Goal: Task Accomplishment & Management: Complete application form

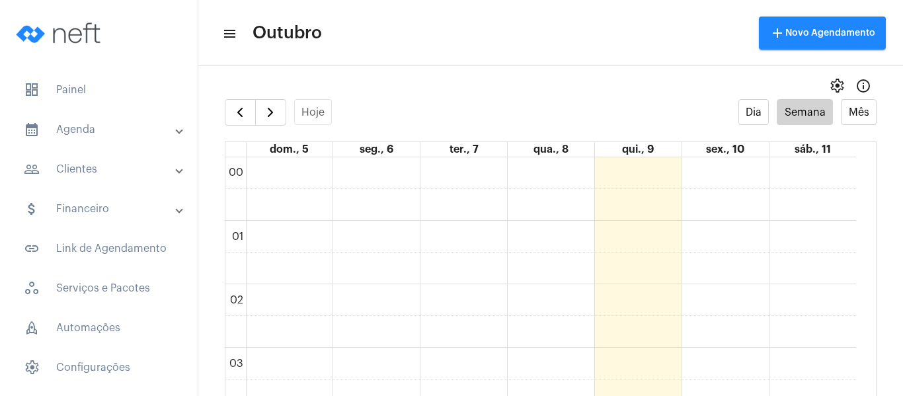
scroll to position [844, 0]
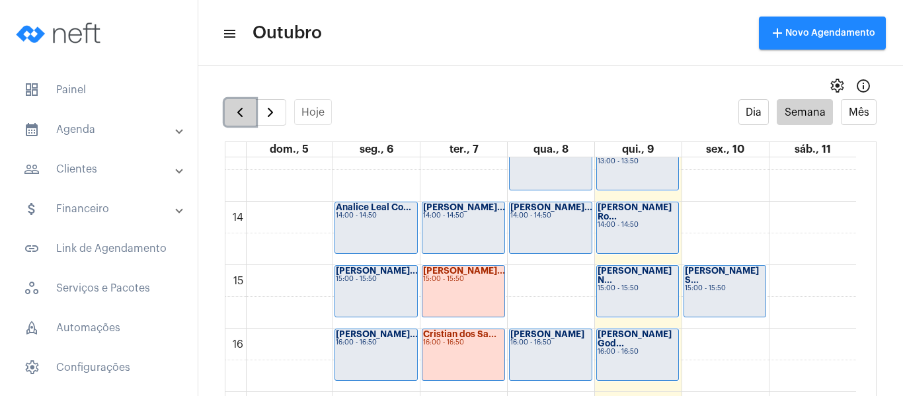
click at [227, 112] on button "button" at bounding box center [240, 112] width 31 height 26
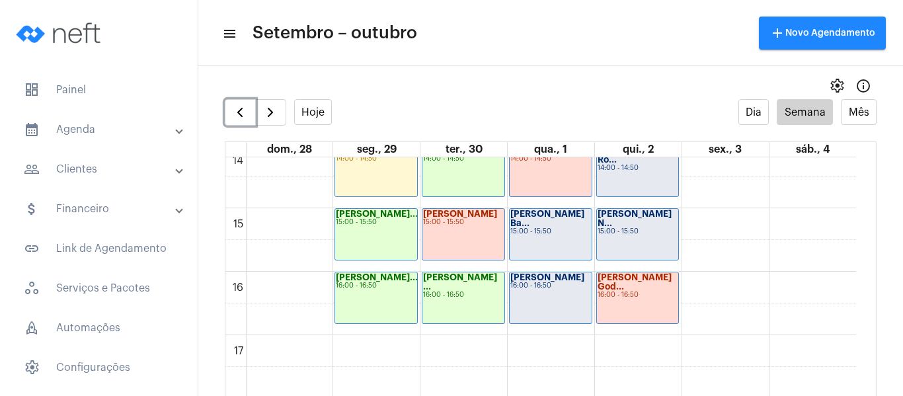
scroll to position [910, 0]
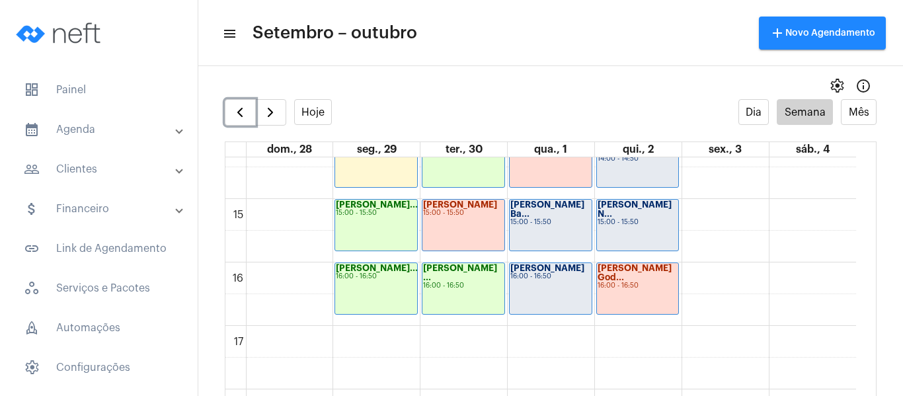
click at [551, 218] on div "[PERSON_NAME] Ba..." at bounding box center [550, 209] width 81 height 19
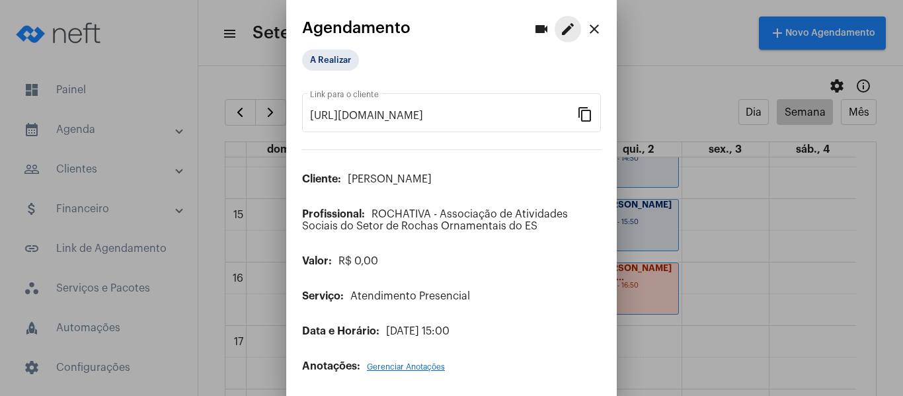
click at [563, 28] on mat-icon "edit" at bounding box center [568, 29] width 16 height 16
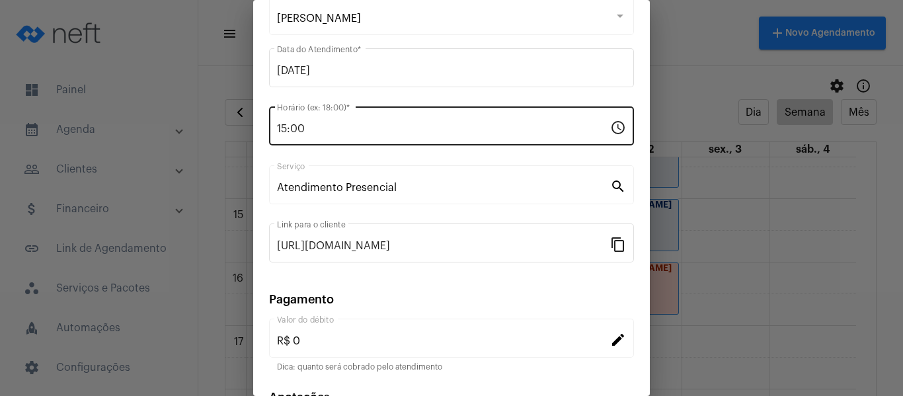
scroll to position [173, 0]
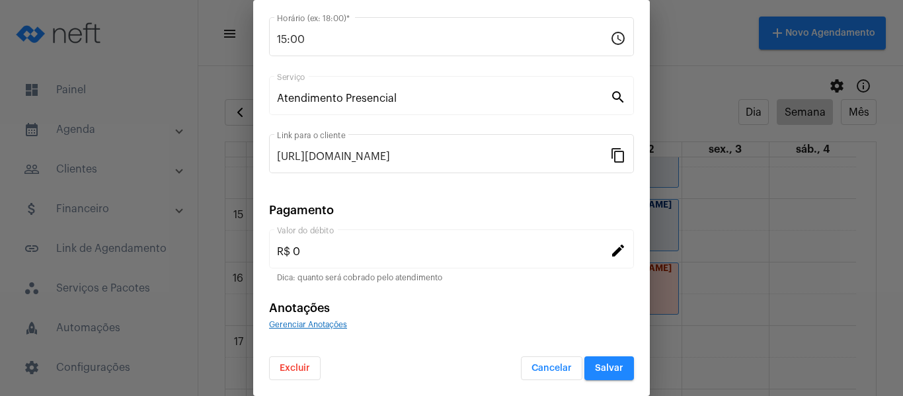
click at [315, 326] on span "Gerenciar Anotações" at bounding box center [308, 325] width 78 height 8
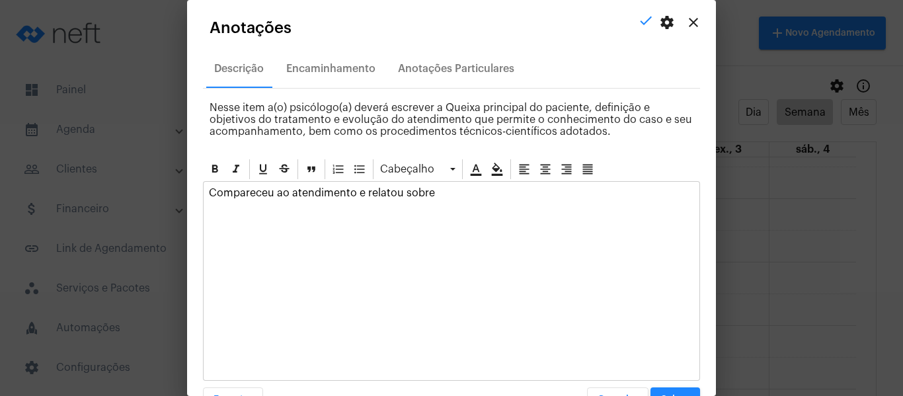
click at [367, 198] on p "Compareceu ao atendimento e relatou sobre" at bounding box center [451, 193] width 485 height 12
click at [473, 192] on p "Compareceu ao atendimento e relatou sobre" at bounding box center [451, 193] width 485 height 12
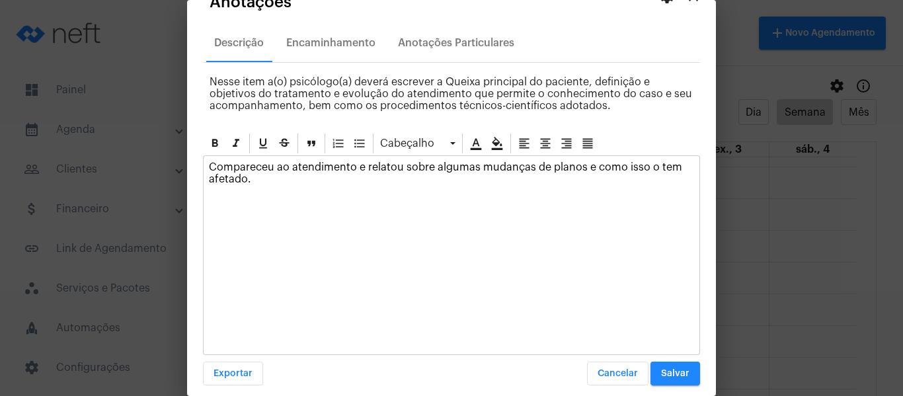
scroll to position [38, 0]
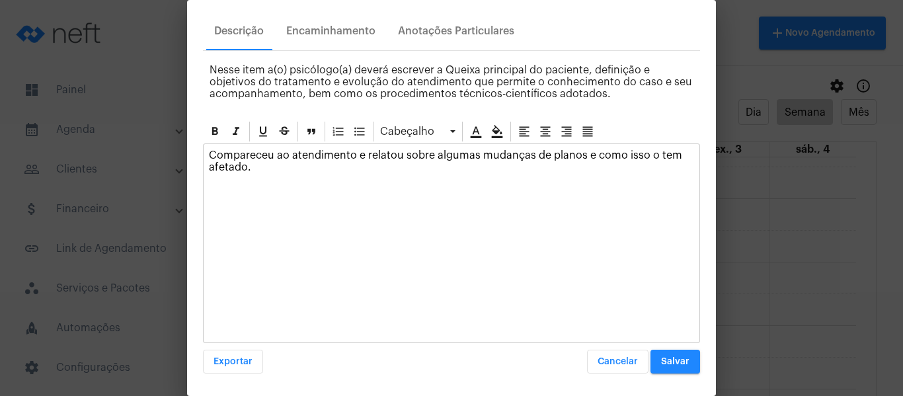
click at [662, 370] on button "Salvar" at bounding box center [676, 362] width 50 height 24
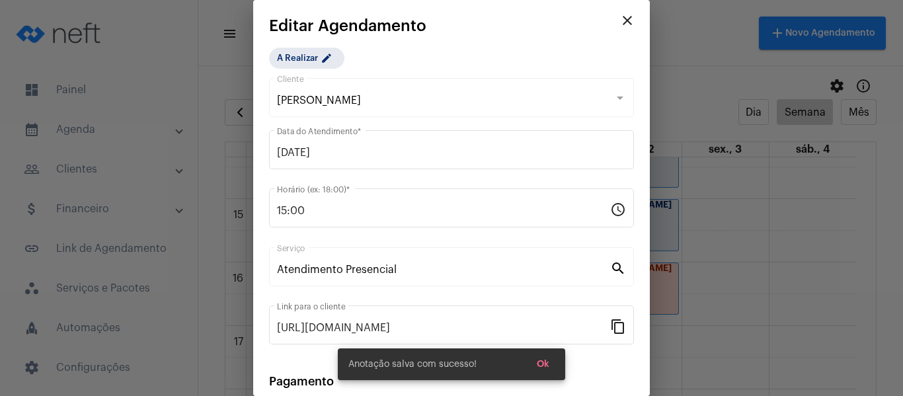
scroll to position [0, 0]
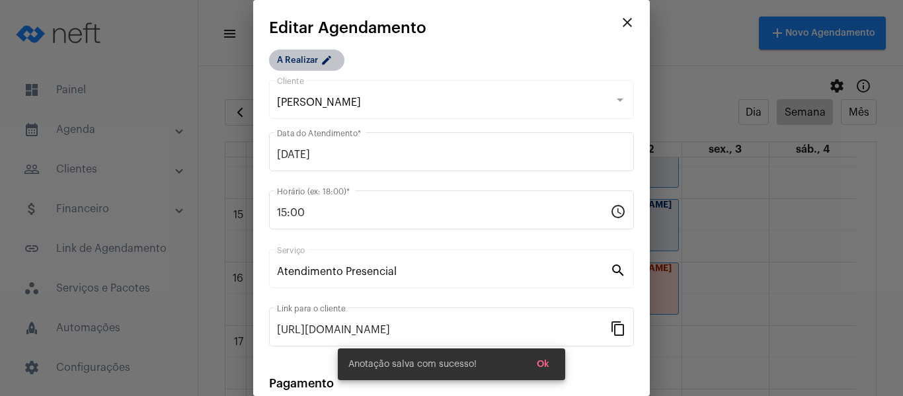
click at [318, 69] on mat-chip "A Realizar edit" at bounding box center [306, 60] width 75 height 21
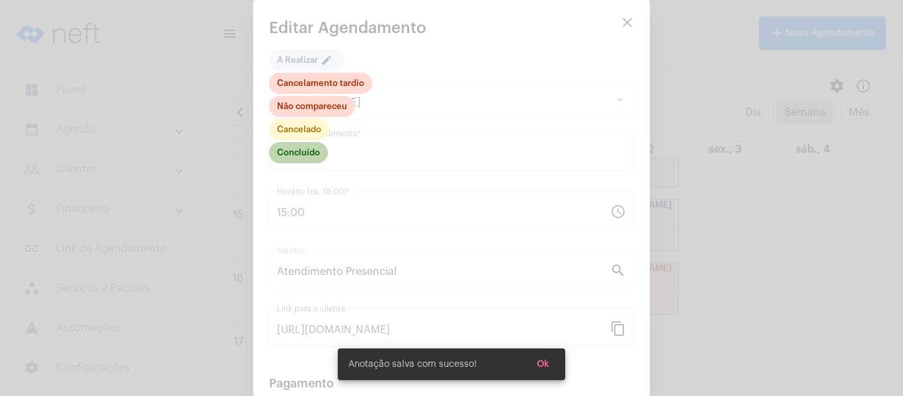
click at [314, 151] on mat-chip "Concluído" at bounding box center [298, 152] width 59 height 21
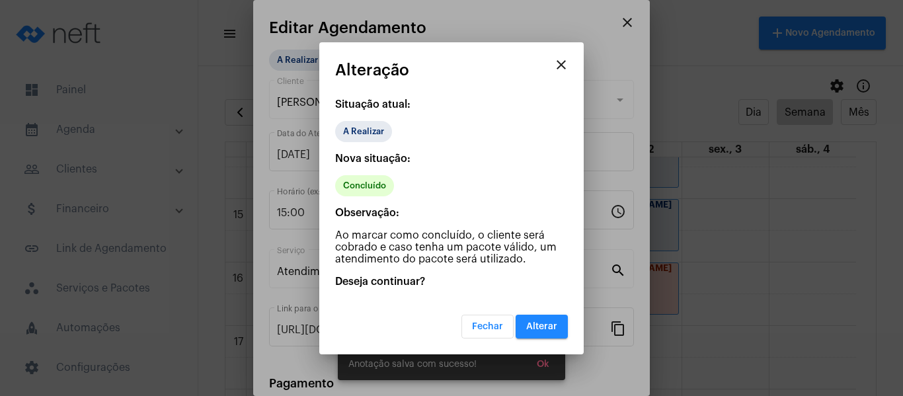
click at [538, 333] on button "Alterar" at bounding box center [542, 327] width 52 height 24
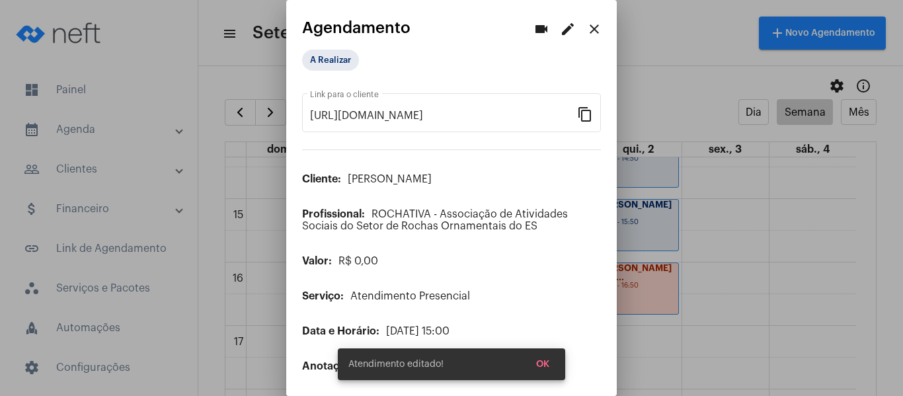
scroll to position [2, 0]
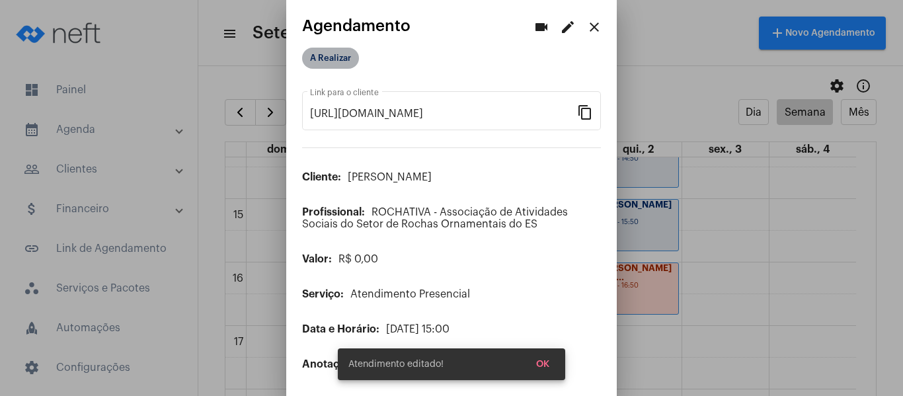
click at [323, 52] on mat-chip "A Realizar" at bounding box center [330, 58] width 57 height 21
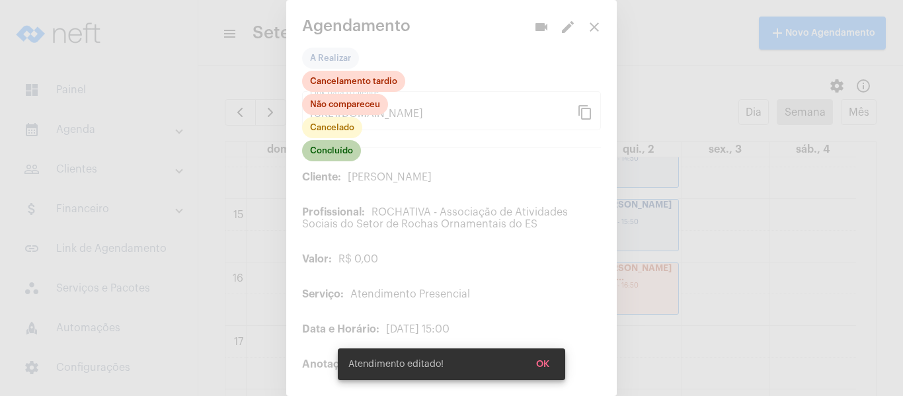
click at [336, 155] on mat-chip "Concluído" at bounding box center [331, 150] width 59 height 21
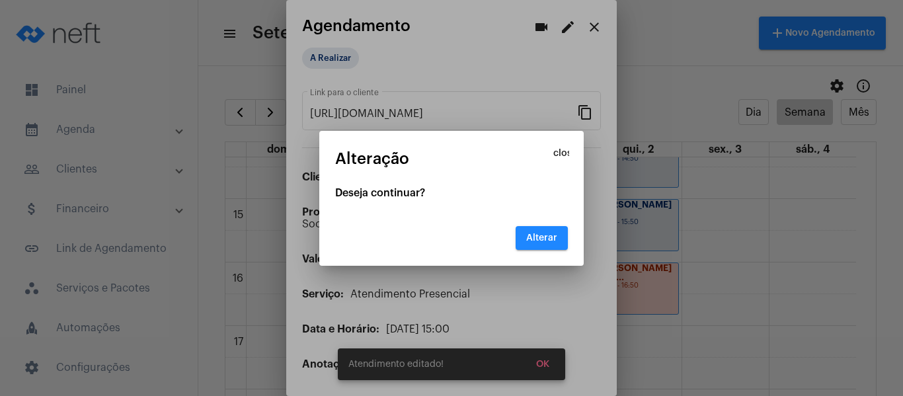
click at [543, 235] on span "Alterar" at bounding box center [541, 237] width 31 height 9
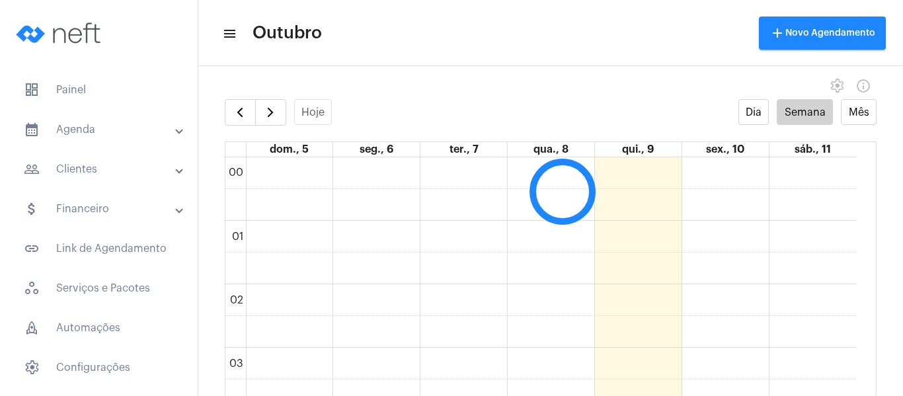
scroll to position [381, 0]
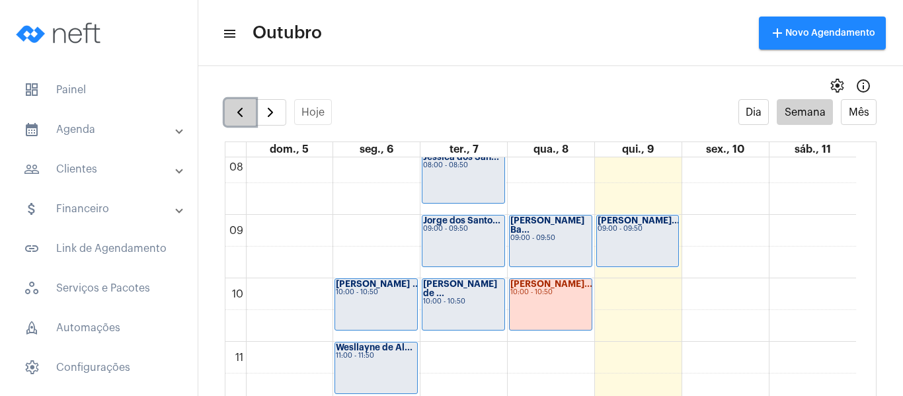
click at [225, 113] on button "button" at bounding box center [240, 112] width 31 height 26
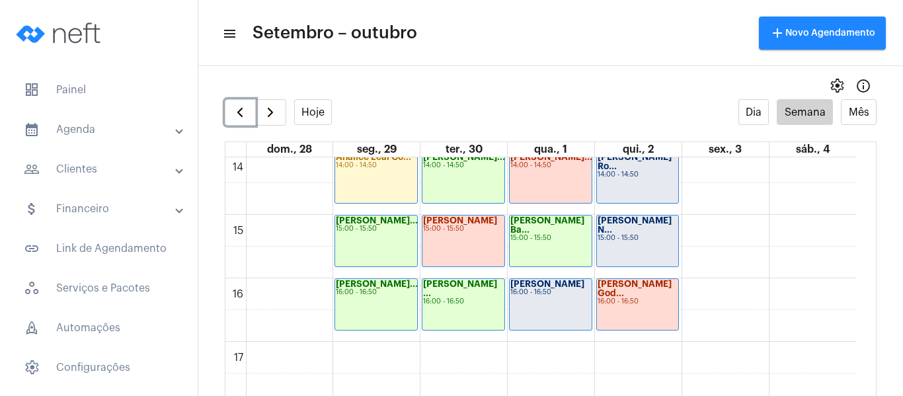
scroll to position [910, 0]
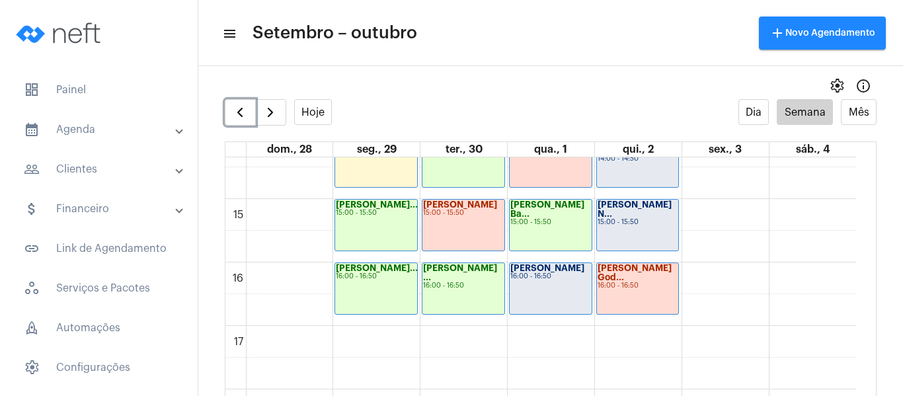
click at [530, 285] on div "Rachel Marcate 16:00 - 16:50" at bounding box center [551, 288] width 82 height 51
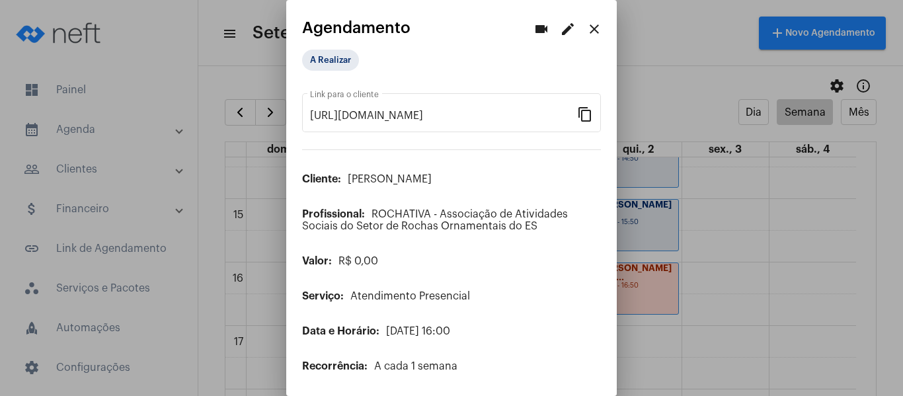
click at [560, 29] on mat-icon "edit" at bounding box center [568, 29] width 16 height 16
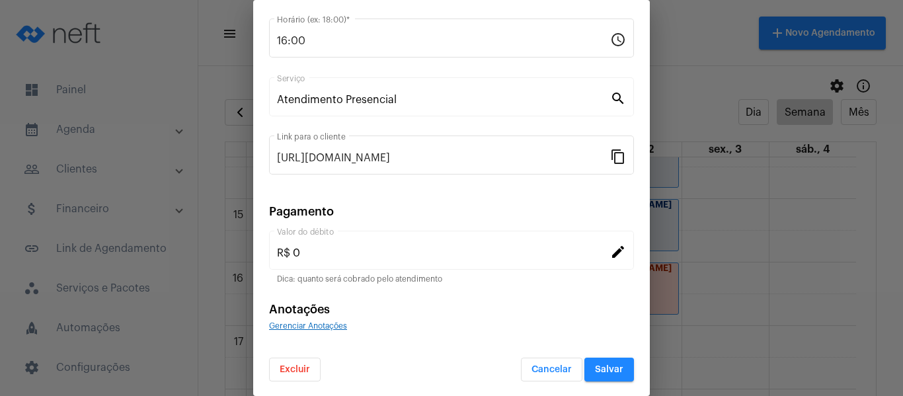
scroll to position [173, 0]
click at [320, 319] on div "Gerenciar Anotações" at bounding box center [451, 324] width 365 height 12
click at [320, 321] on span "Gerenciar Anotações" at bounding box center [308, 325] width 78 height 8
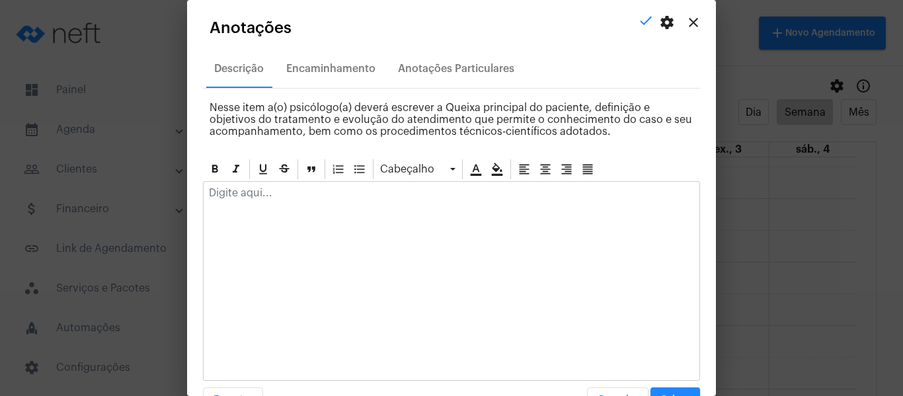
click at [370, 191] on p at bounding box center [451, 193] width 485 height 12
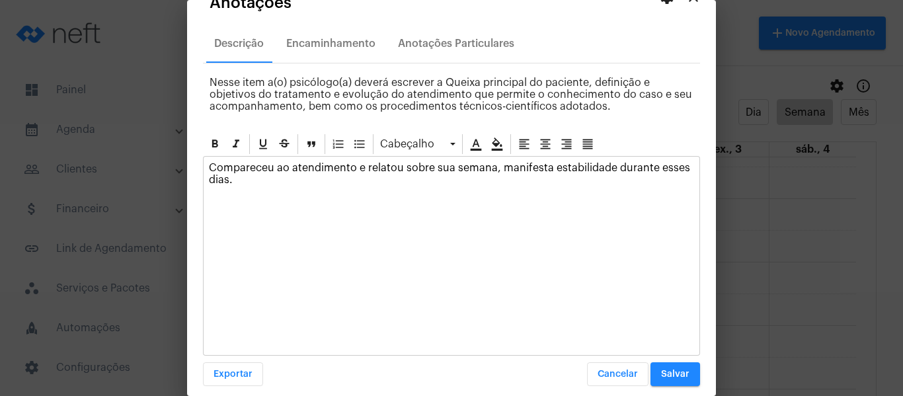
scroll to position [38, 0]
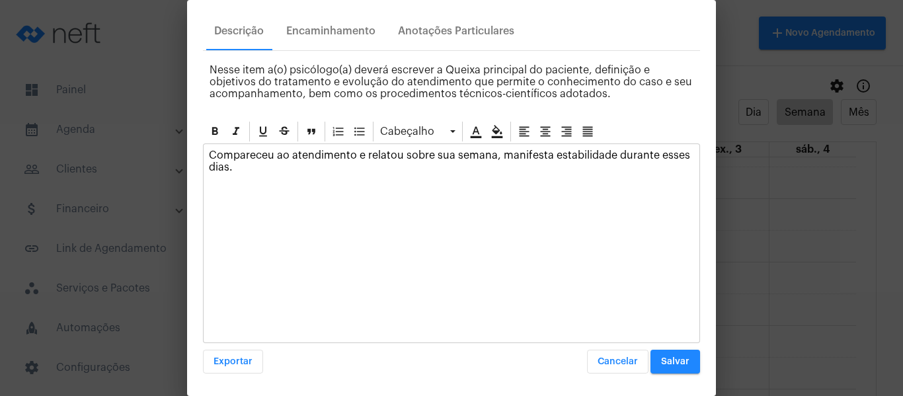
click at [670, 362] on span "Salvar" at bounding box center [675, 361] width 28 height 9
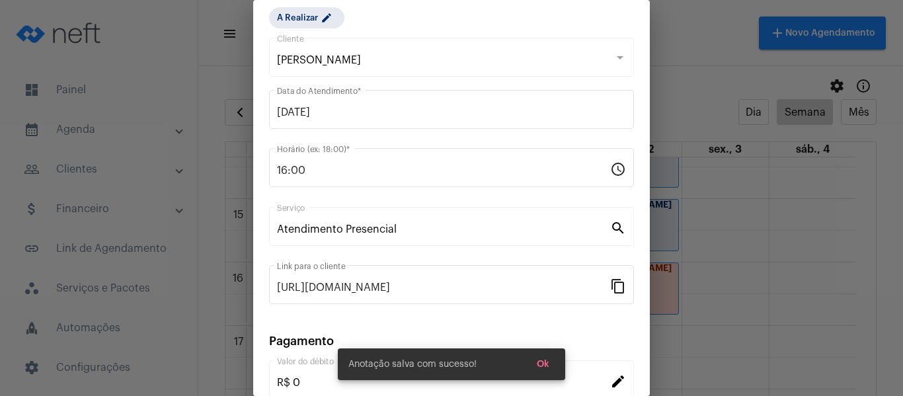
scroll to position [41, 0]
click at [297, 28] on mat-chip "A Realizar edit" at bounding box center [306, 19] width 75 height 21
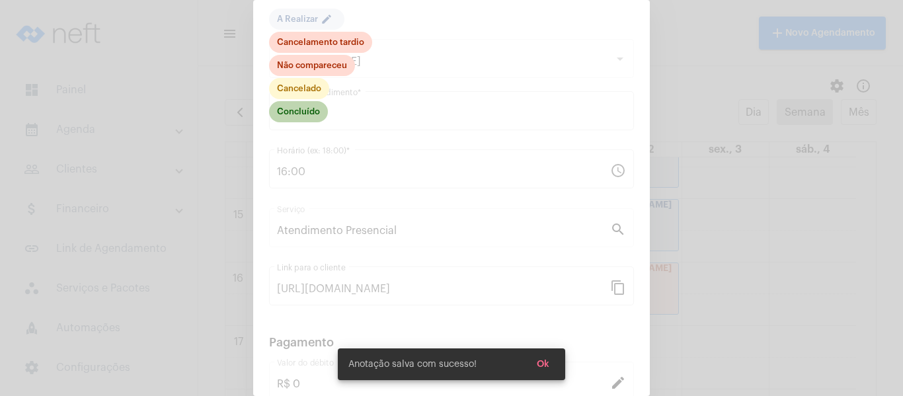
click at [300, 112] on mat-chip "Concluído" at bounding box center [298, 111] width 59 height 21
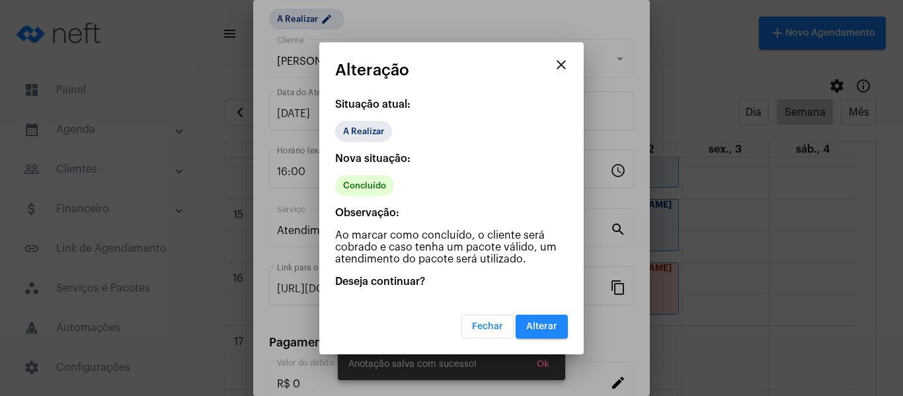
click at [555, 330] on span "Alterar" at bounding box center [541, 326] width 31 height 9
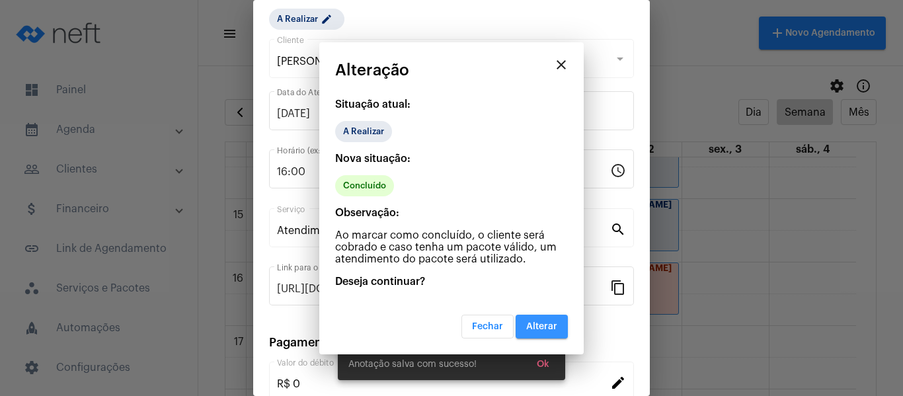
scroll to position [0, 0]
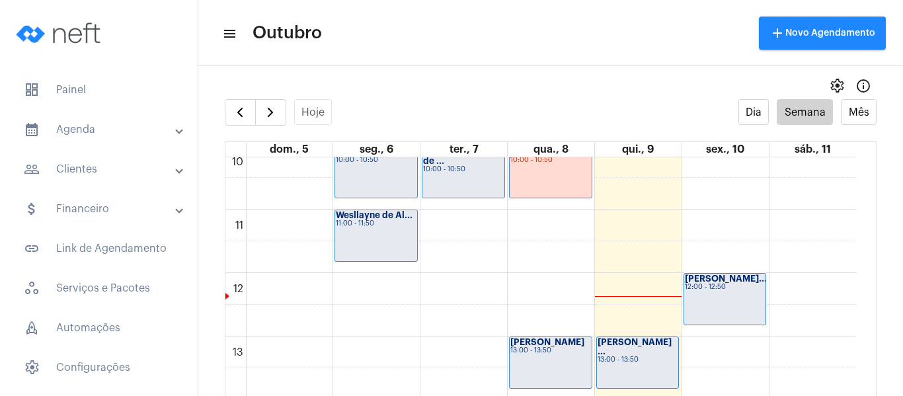
scroll to position [712, 0]
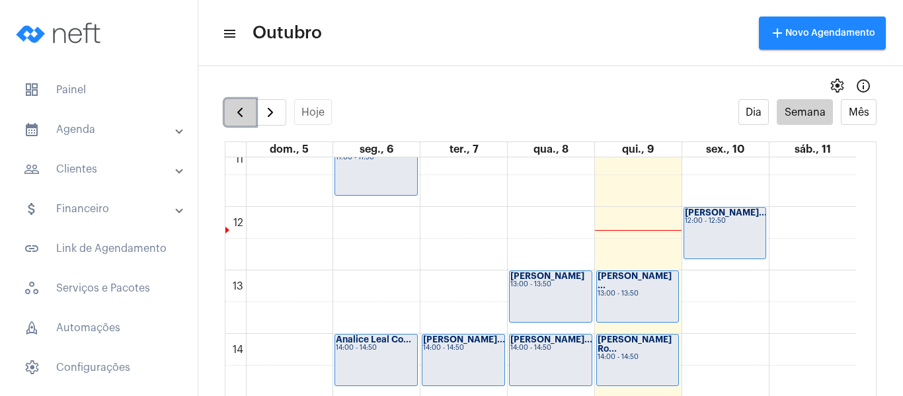
click at [252, 112] on button "button" at bounding box center [240, 112] width 31 height 26
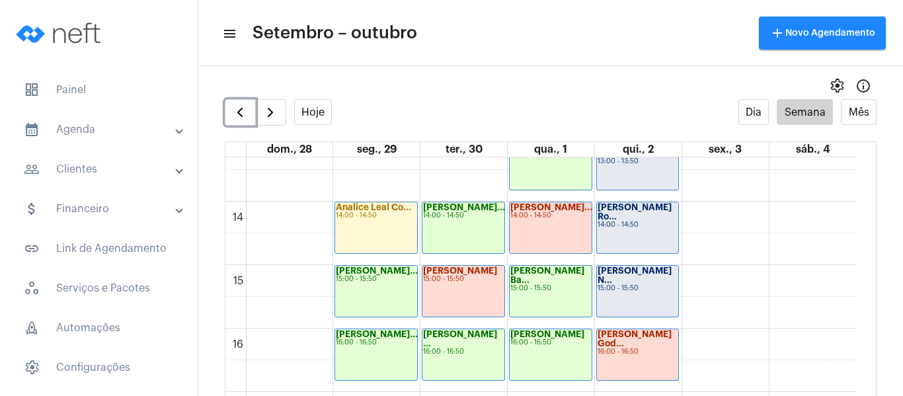
scroll to position [778, 0]
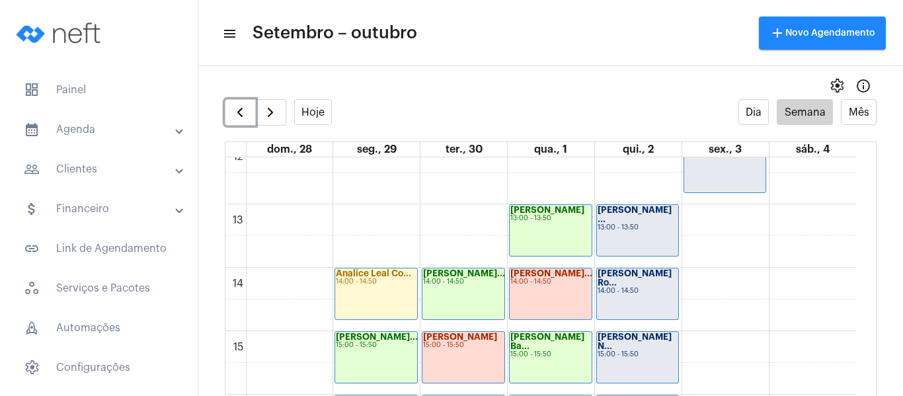
click at [638, 224] on div "13:00 - 13:50" at bounding box center [638, 227] width 81 height 7
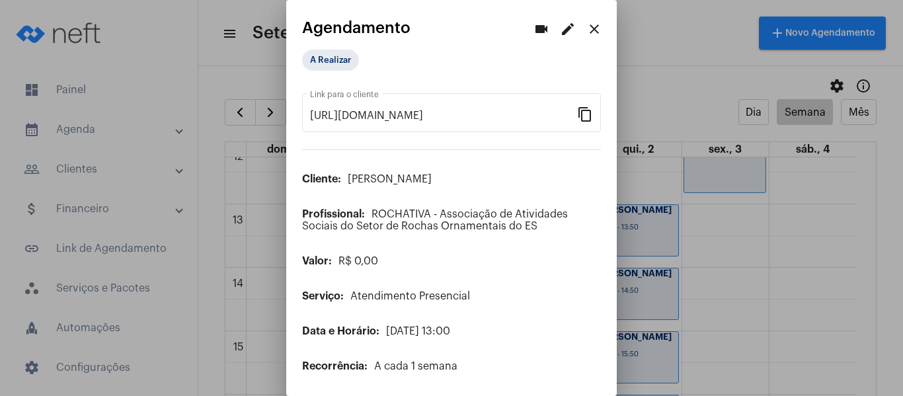
click at [560, 31] on mat-icon "edit" at bounding box center [568, 29] width 16 height 16
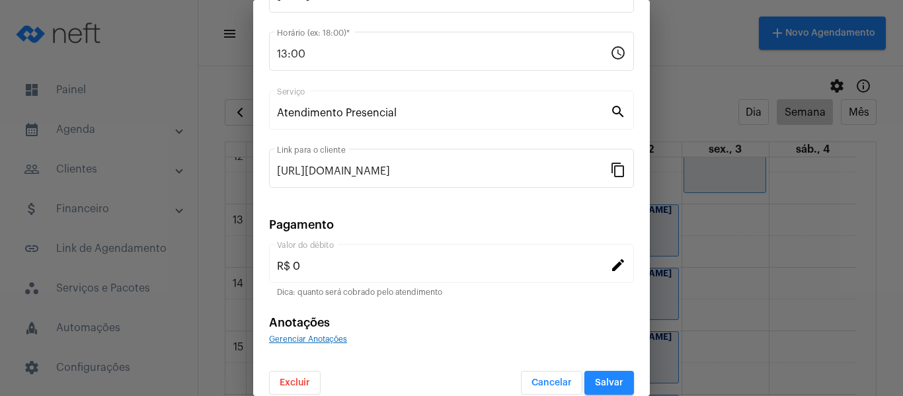
scroll to position [173, 0]
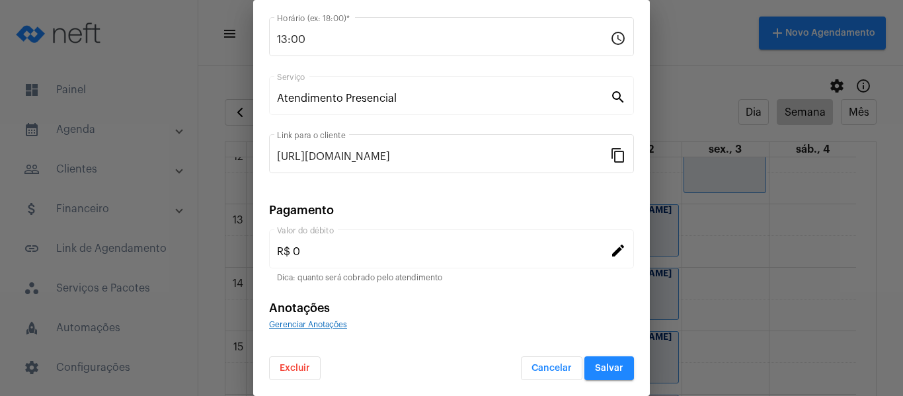
click at [336, 328] on span "Gerenciar Anotações" at bounding box center [308, 325] width 78 height 8
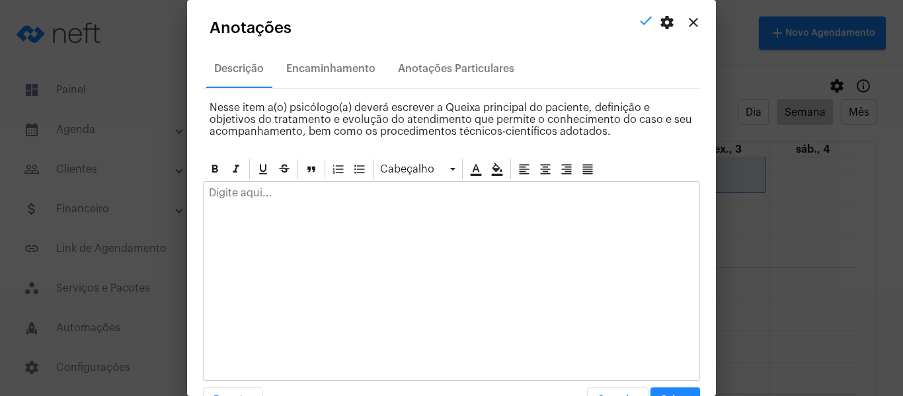
click at [339, 196] on p at bounding box center [451, 193] width 485 height 12
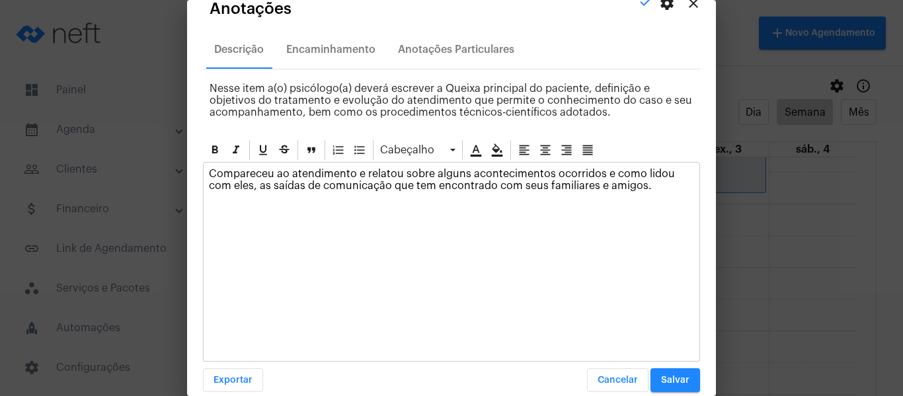
scroll to position [38, 0]
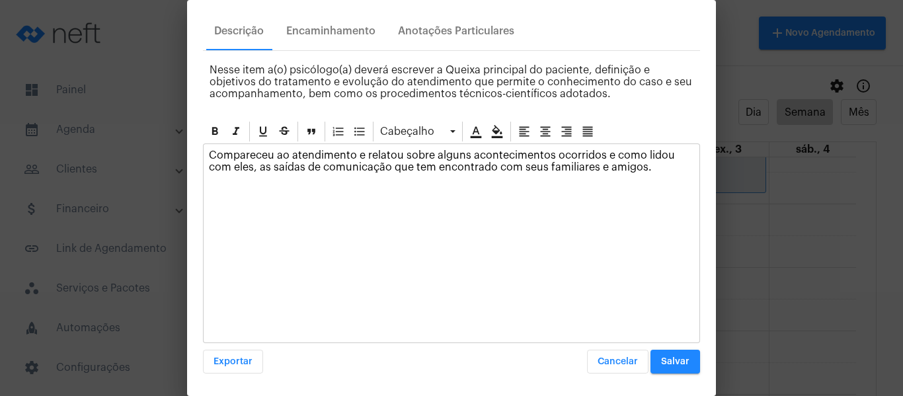
click at [680, 357] on button "Salvar" at bounding box center [676, 362] width 50 height 24
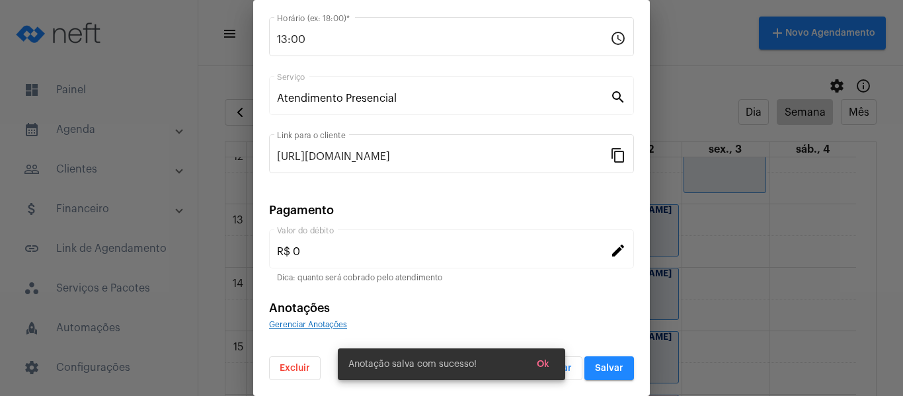
scroll to position [41, 0]
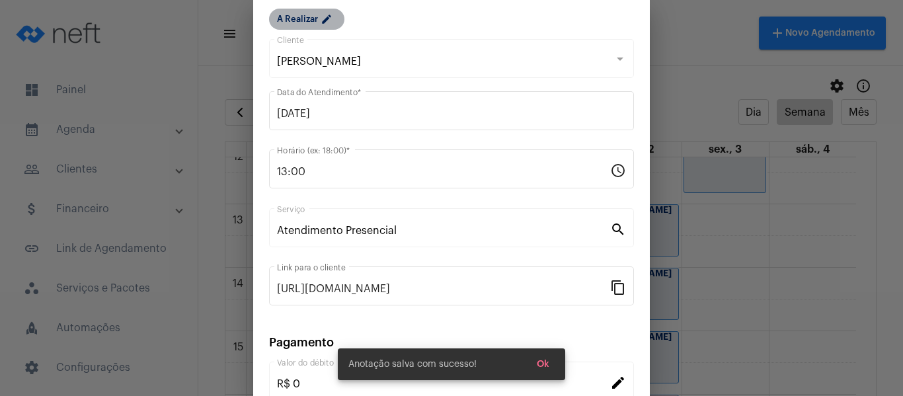
click at [307, 25] on mat-chip "A Realizar edit" at bounding box center [306, 19] width 75 height 21
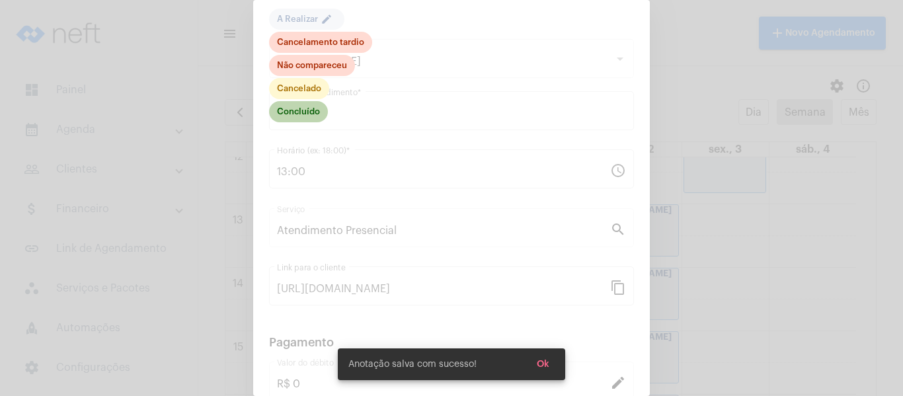
click at [290, 115] on mat-chip "Concluído" at bounding box center [298, 111] width 59 height 21
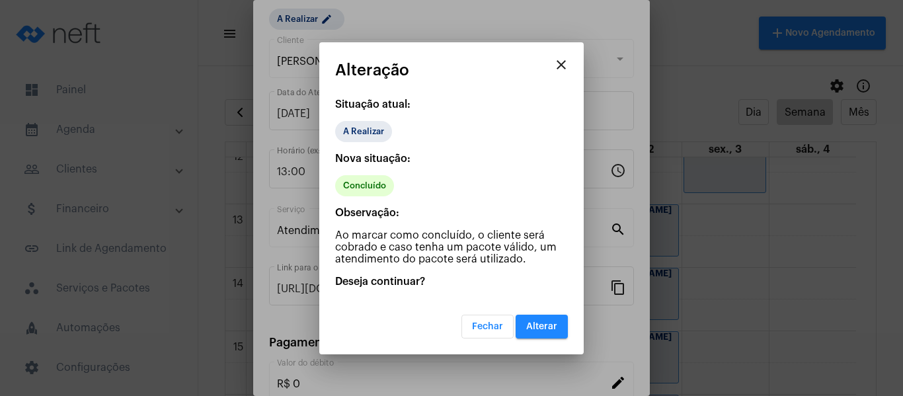
click at [545, 325] on span "Alterar" at bounding box center [541, 326] width 31 height 9
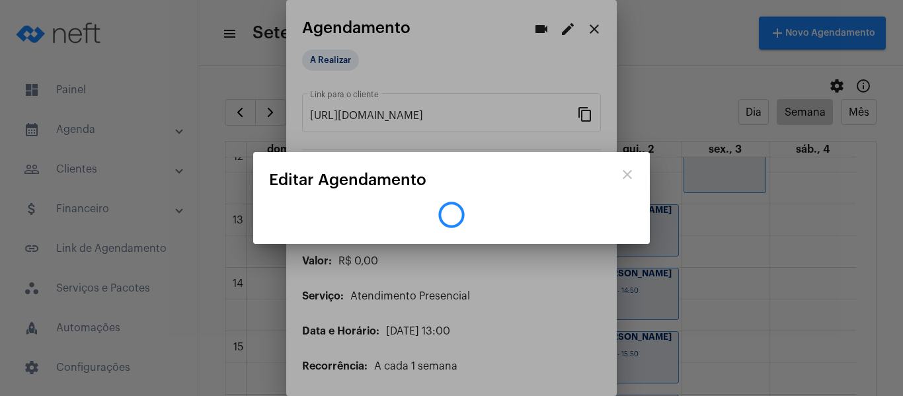
scroll to position [0, 0]
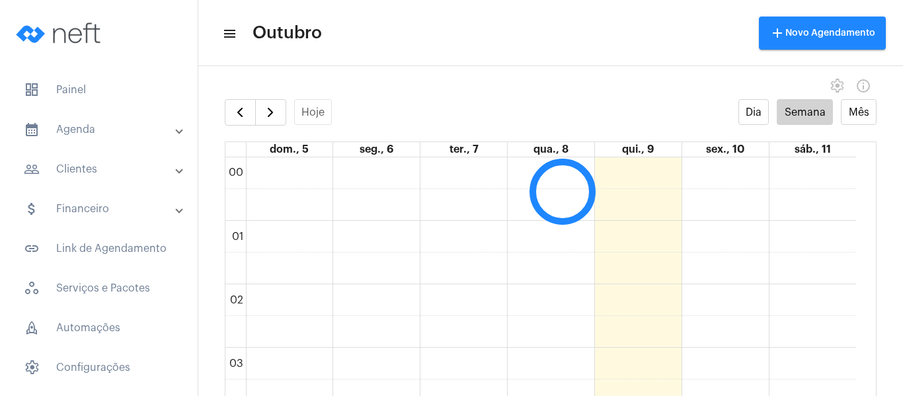
scroll to position [381, 0]
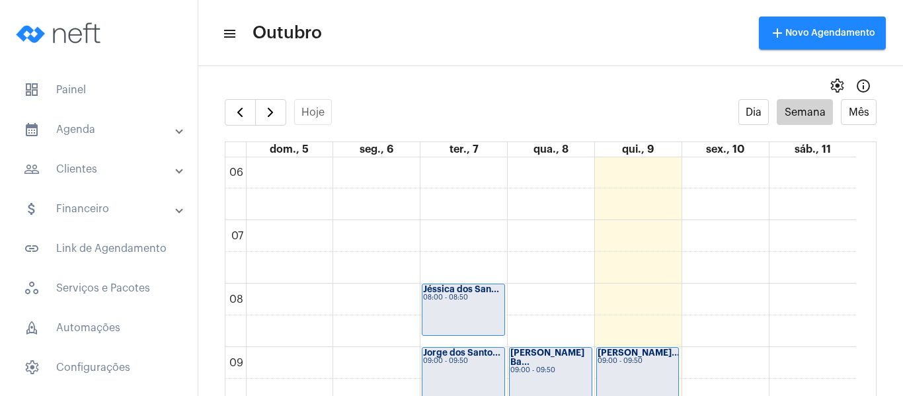
drag, startPoint x: 513, startPoint y: 158, endPoint x: 491, endPoint y: 221, distance: 66.7
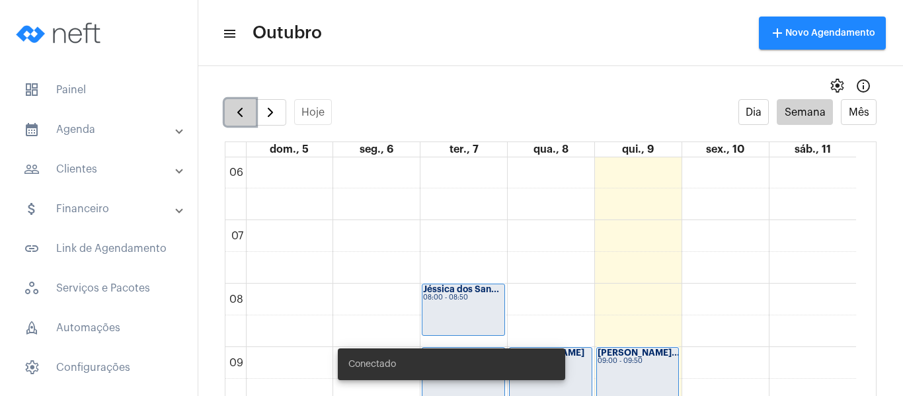
drag, startPoint x: 491, startPoint y: 221, endPoint x: 236, endPoint y: 111, distance: 277.2
click at [236, 111] on span "button" at bounding box center [240, 112] width 16 height 16
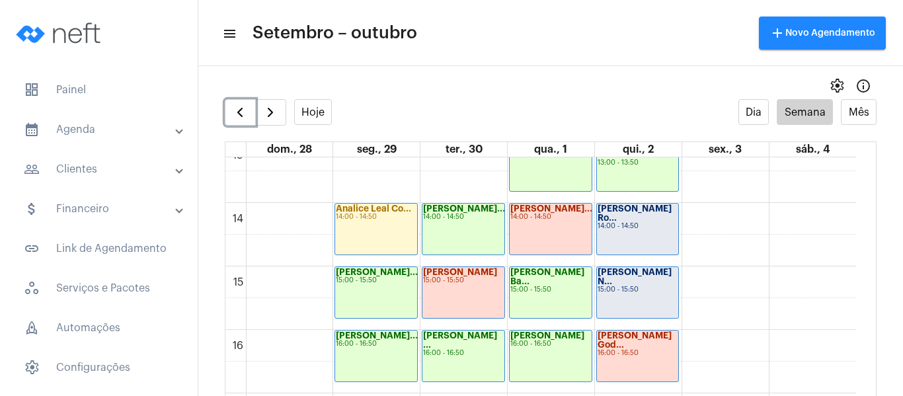
scroll to position [844, 0]
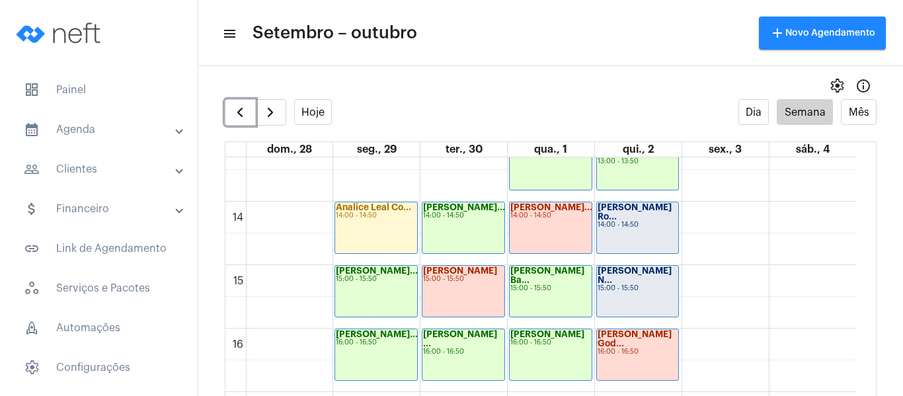
click at [625, 233] on div "Lívia Suhett Ro... 14:00 - 14:50" at bounding box center [638, 227] width 82 height 51
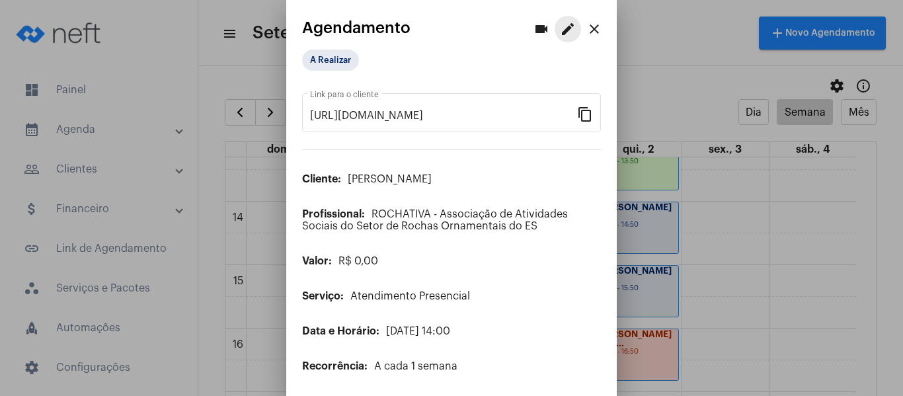
click at [560, 24] on mat-icon "edit" at bounding box center [568, 29] width 16 height 16
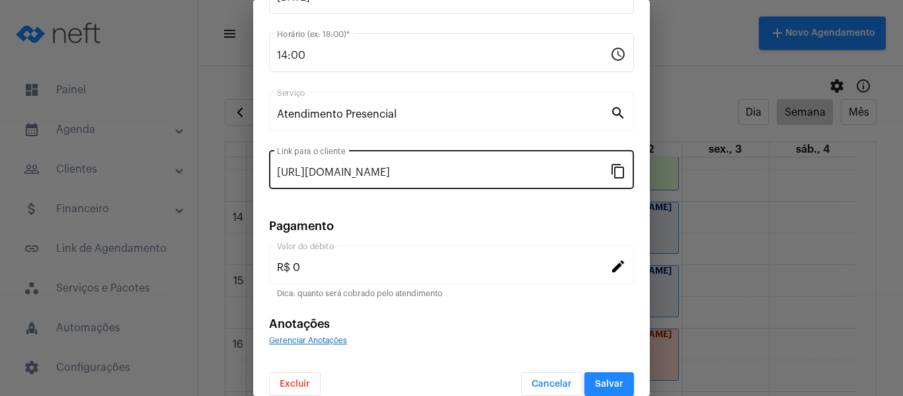
scroll to position [173, 0]
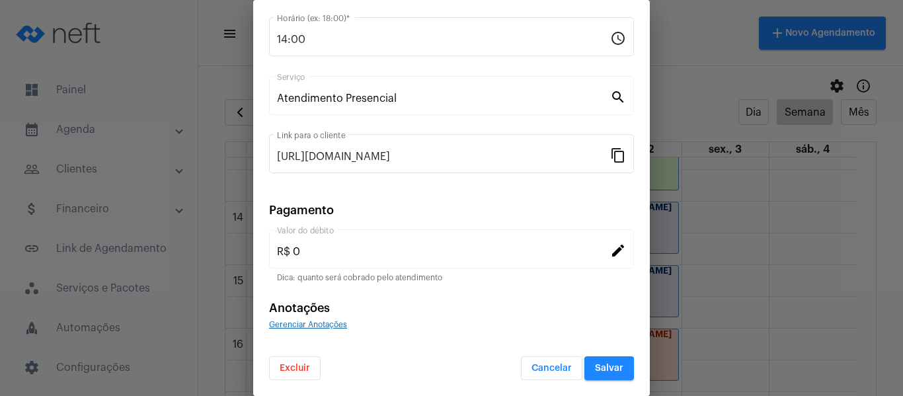
click at [330, 327] on span "Gerenciar Anotações" at bounding box center [308, 325] width 78 height 8
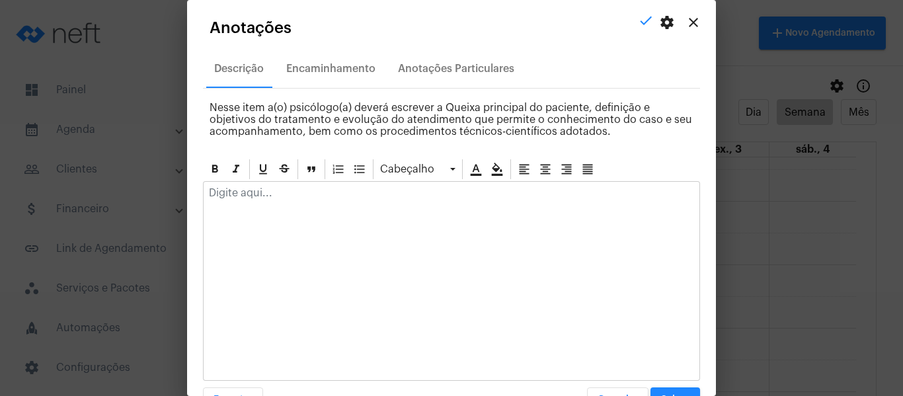
click at [309, 187] on p at bounding box center [451, 193] width 485 height 12
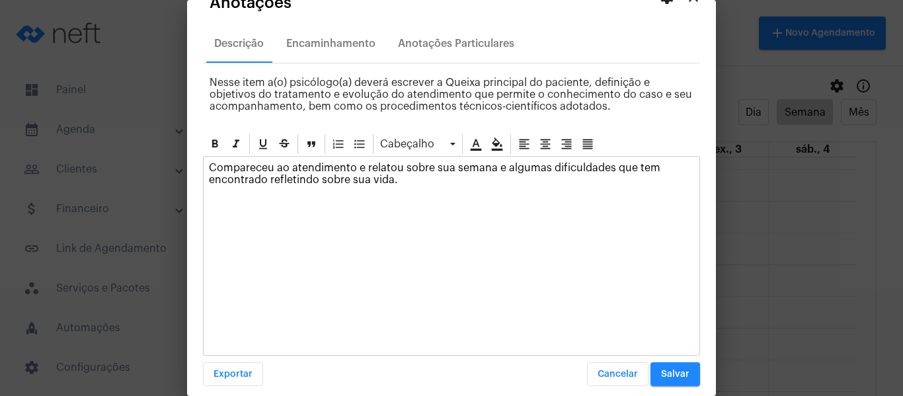
scroll to position [38, 0]
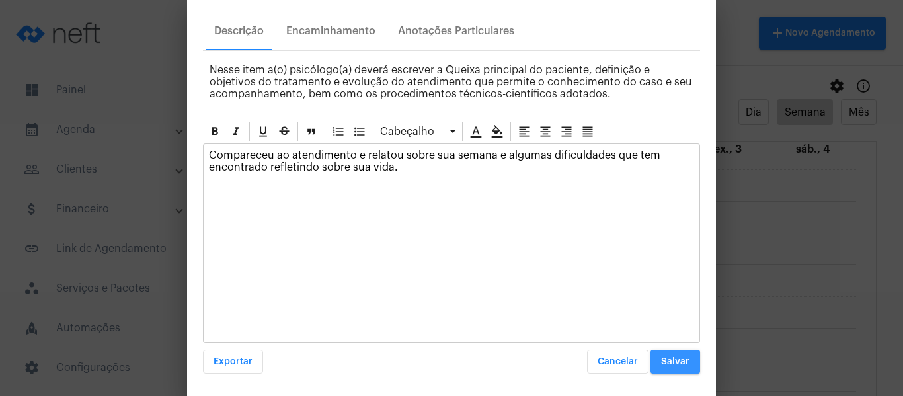
click at [661, 364] on span "Salvar" at bounding box center [675, 361] width 28 height 9
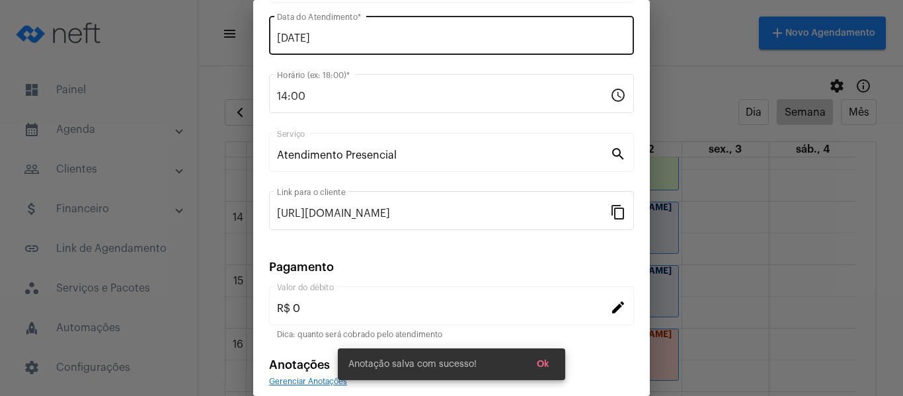
scroll to position [41, 0]
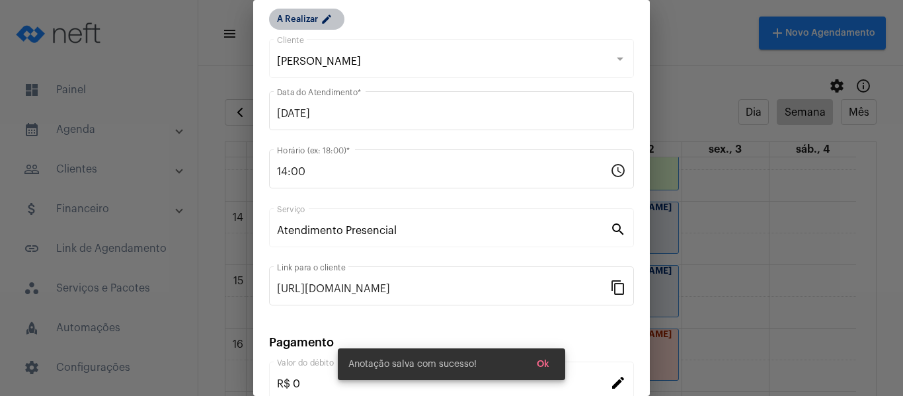
click at [311, 26] on mat-chip "A Realizar edit" at bounding box center [306, 19] width 75 height 21
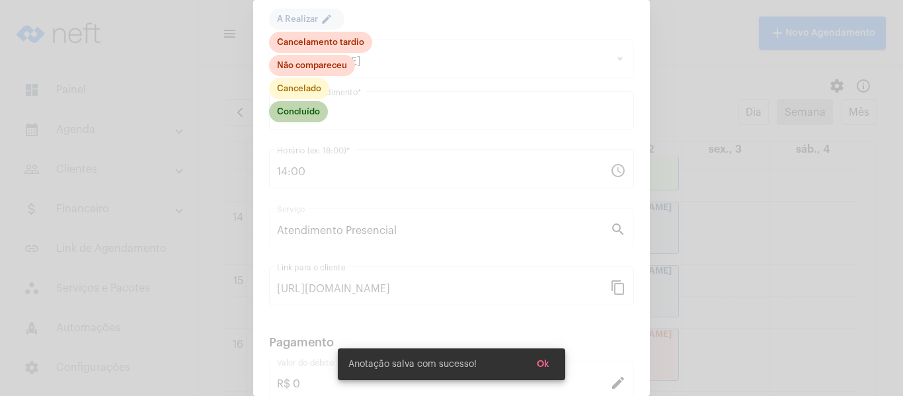
click at [305, 112] on mat-chip "Concluído" at bounding box center [298, 111] width 59 height 21
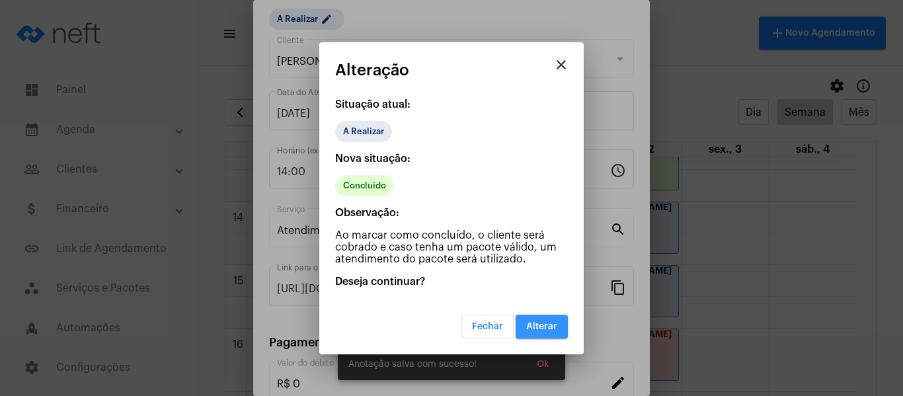
click at [536, 322] on span "Alterar" at bounding box center [541, 326] width 31 height 9
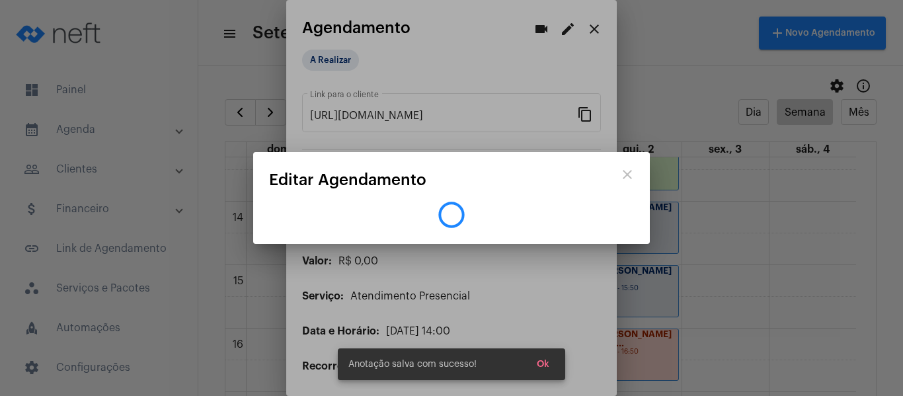
scroll to position [0, 0]
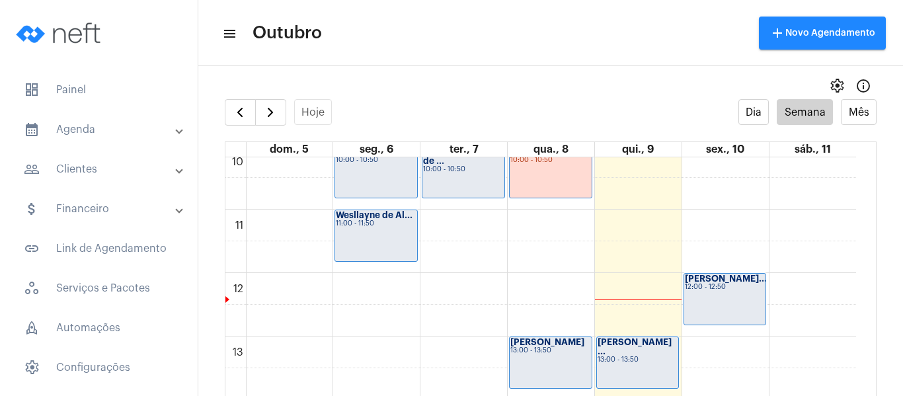
scroll to position [844, 0]
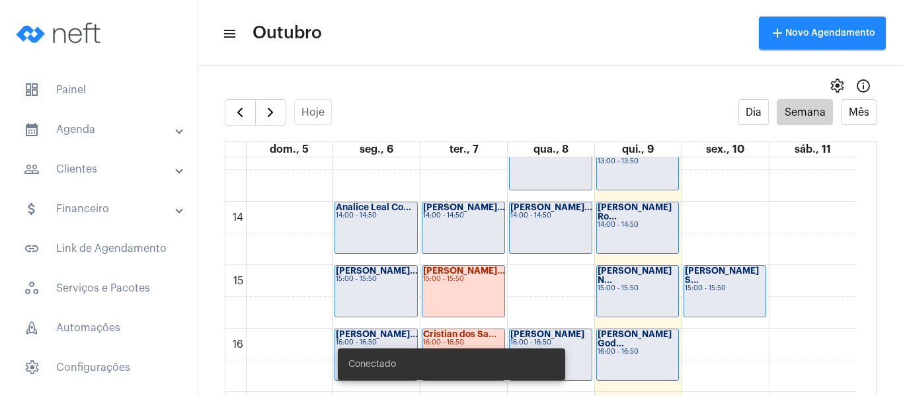
click at [222, 109] on full-calendar "Hoje Dia Semana Mês dom., 5 seg., 6 ter., 7 qua., 8 qui., 9 sex., 10 sáb., 11 0…" at bounding box center [550, 260] width 705 height 323
click at [239, 115] on span "button" at bounding box center [240, 112] width 16 height 16
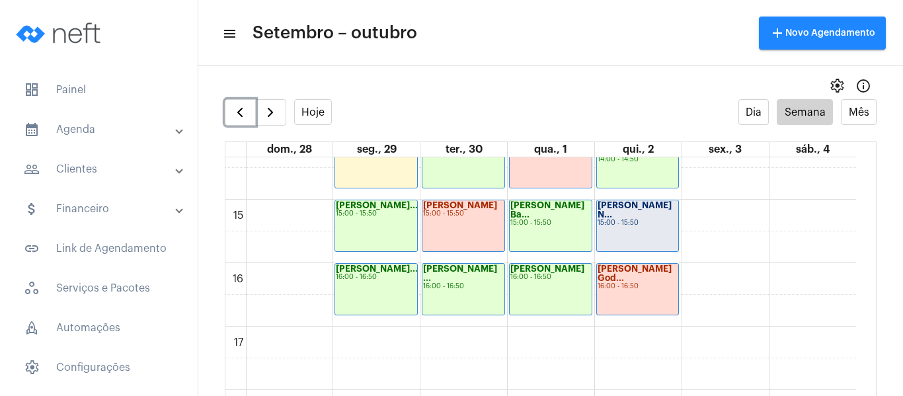
scroll to position [910, 0]
click at [637, 221] on div "[PERSON_NAME] N... 15:00 - 15:50" at bounding box center [638, 225] width 82 height 51
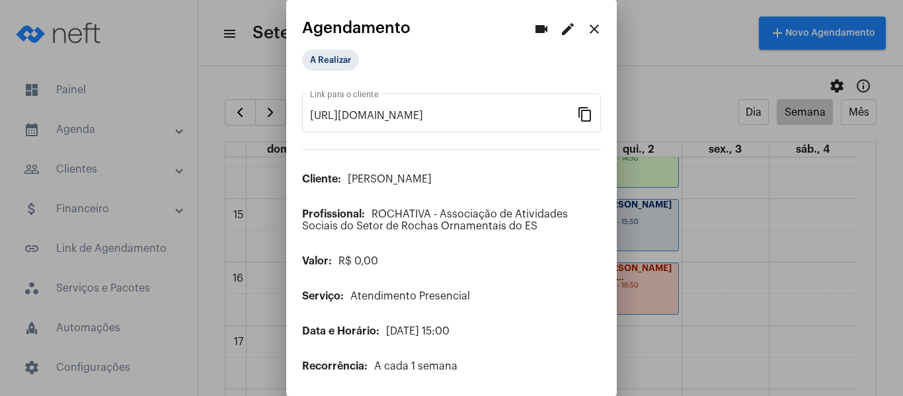
click at [563, 29] on mat-icon "edit" at bounding box center [568, 29] width 16 height 16
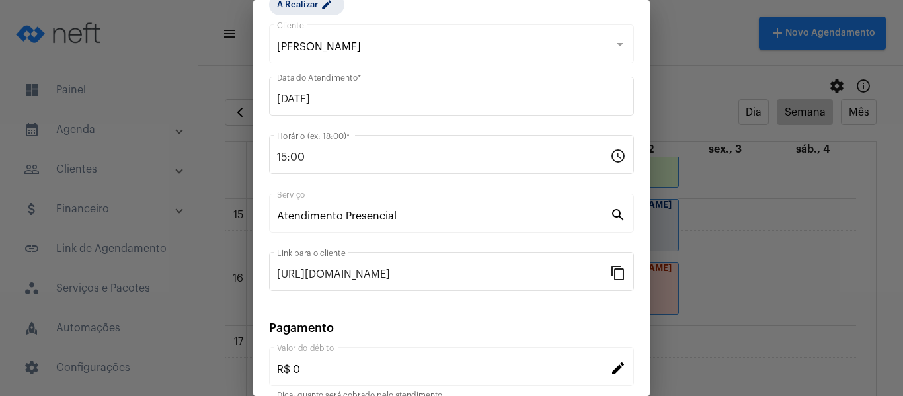
scroll to position [173, 0]
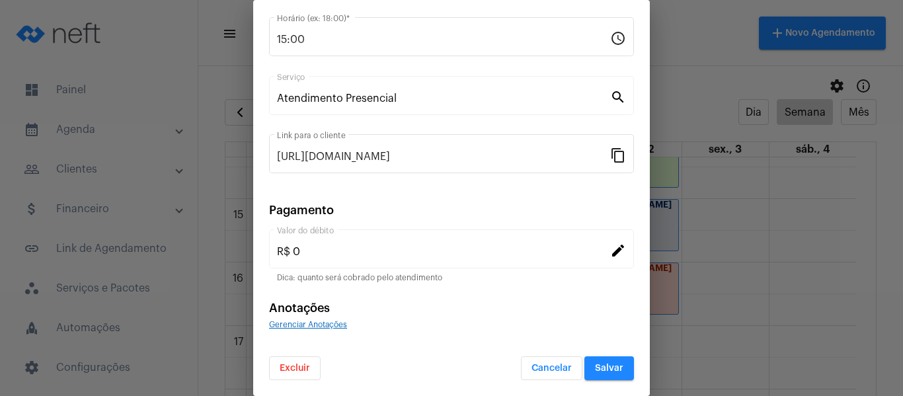
click at [329, 329] on div "Gerenciar Anotações" at bounding box center [451, 324] width 365 height 12
click at [333, 321] on span "Gerenciar Anotações" at bounding box center [308, 325] width 78 height 8
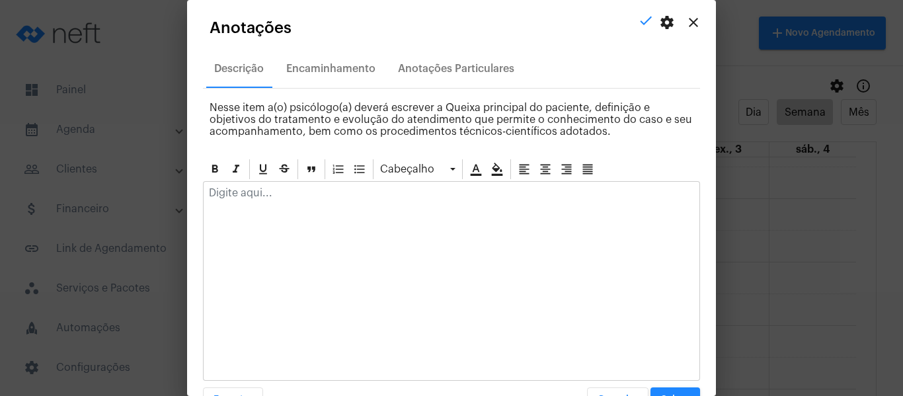
click at [338, 198] on p at bounding box center [451, 193] width 485 height 12
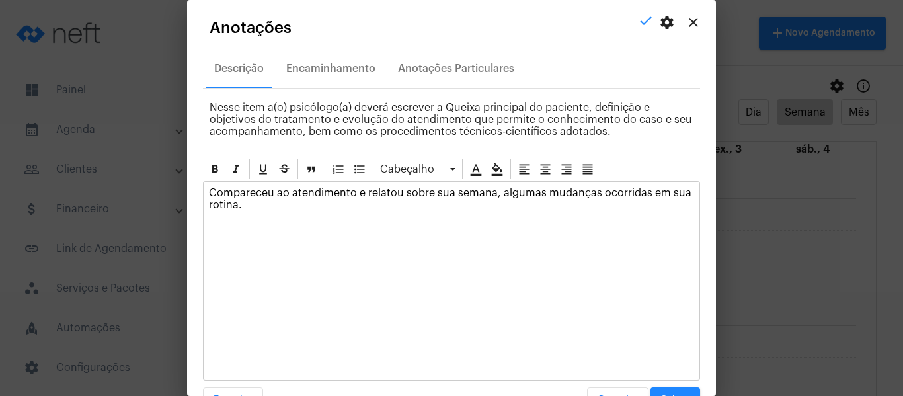
click at [497, 199] on p "Compareceu ao atendimento e relatou sobre sua semana, algumas mudanças ocorrida…" at bounding box center [451, 199] width 485 height 24
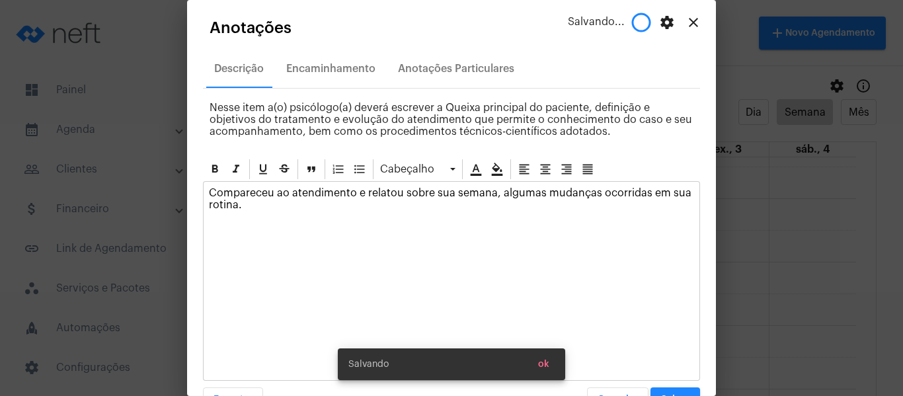
click at [495, 194] on p "Compareceu ao atendimento e relatou sobre sua semana, algumas mudanças ocorrida…" at bounding box center [451, 199] width 485 height 24
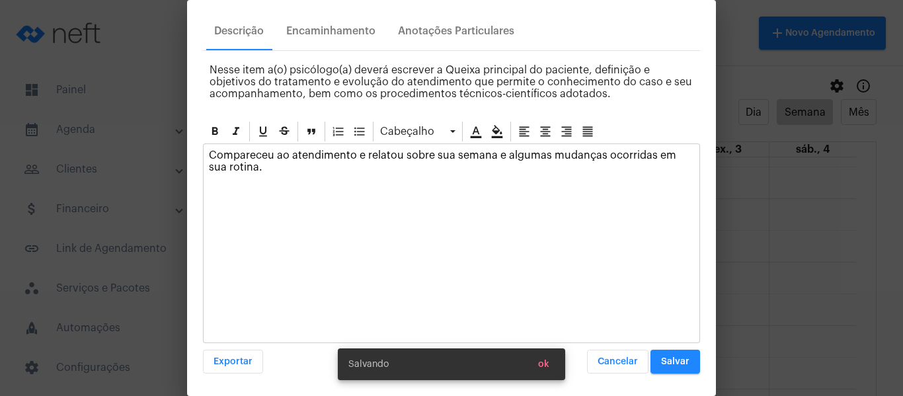
click at [674, 354] on button "Salvar" at bounding box center [676, 362] width 50 height 24
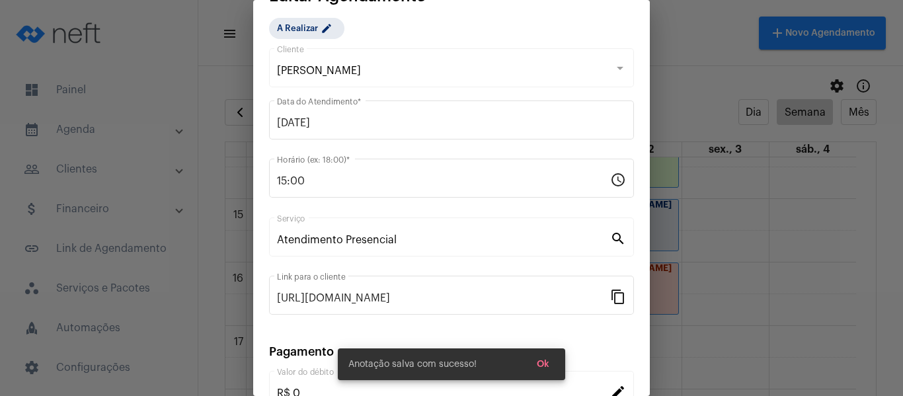
scroll to position [0, 0]
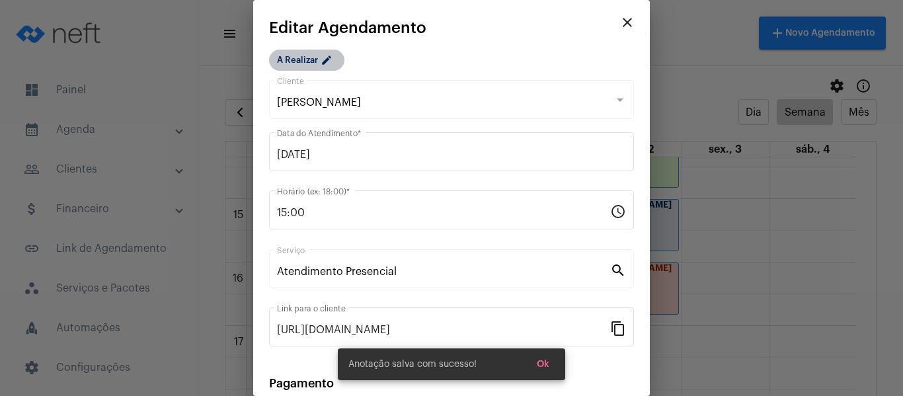
click at [324, 57] on mat-icon "edit" at bounding box center [329, 62] width 16 height 16
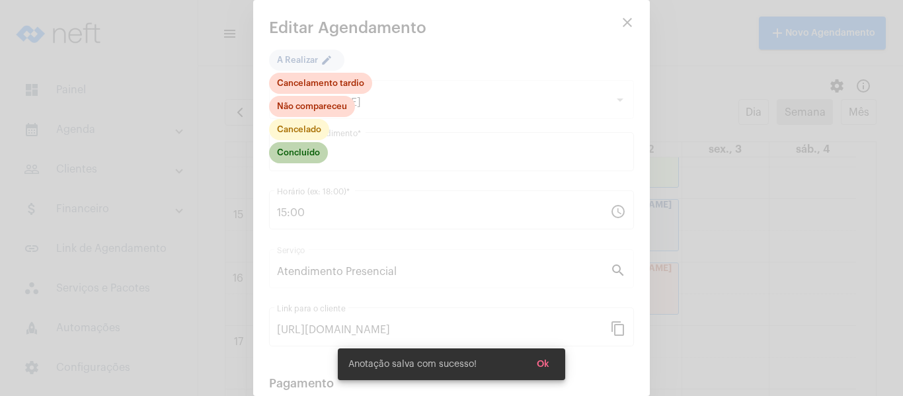
click at [321, 153] on mat-chip "Concluído" at bounding box center [298, 152] width 59 height 21
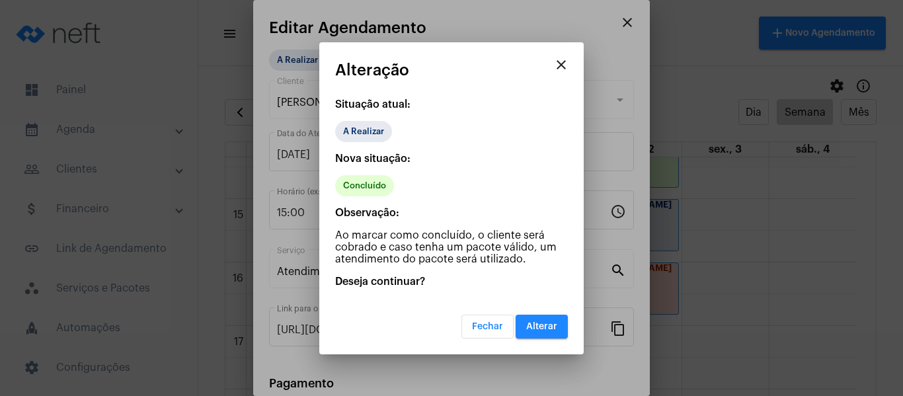
click at [533, 327] on span "Alterar" at bounding box center [541, 326] width 31 height 9
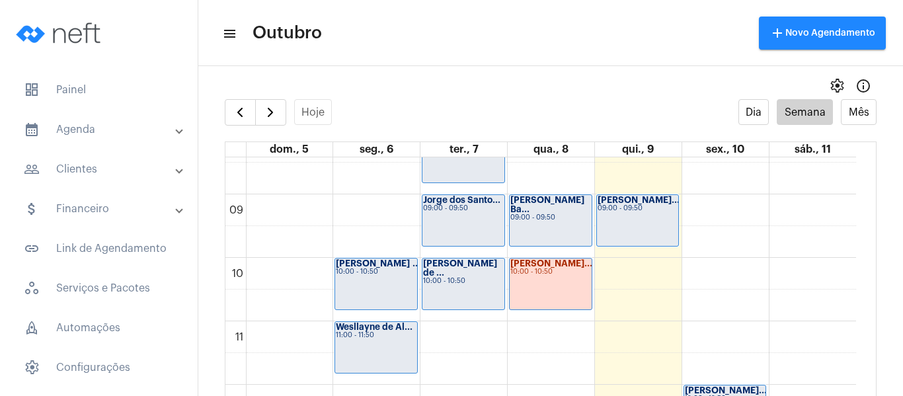
scroll to position [580, 0]
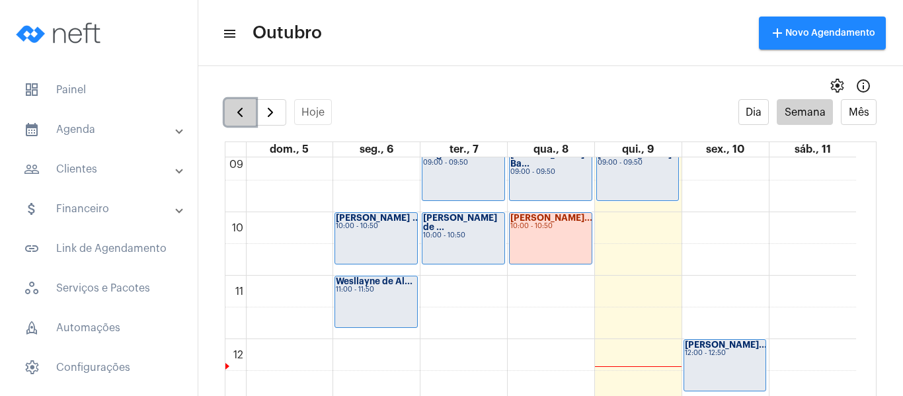
click at [245, 120] on span "button" at bounding box center [240, 112] width 16 height 16
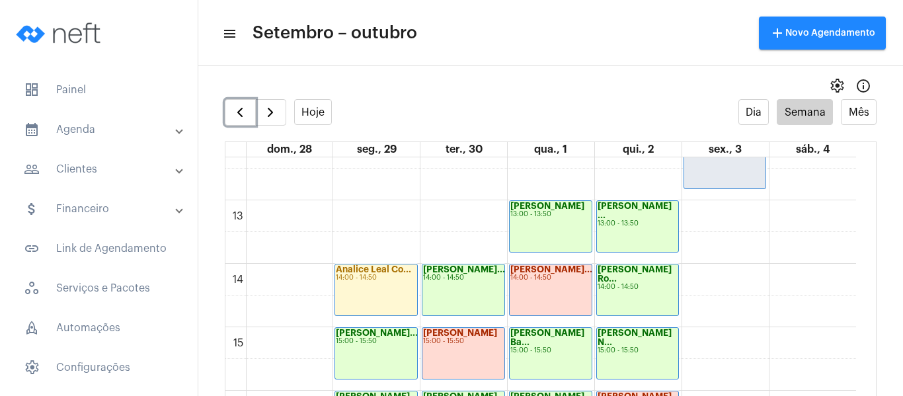
scroll to position [778, 0]
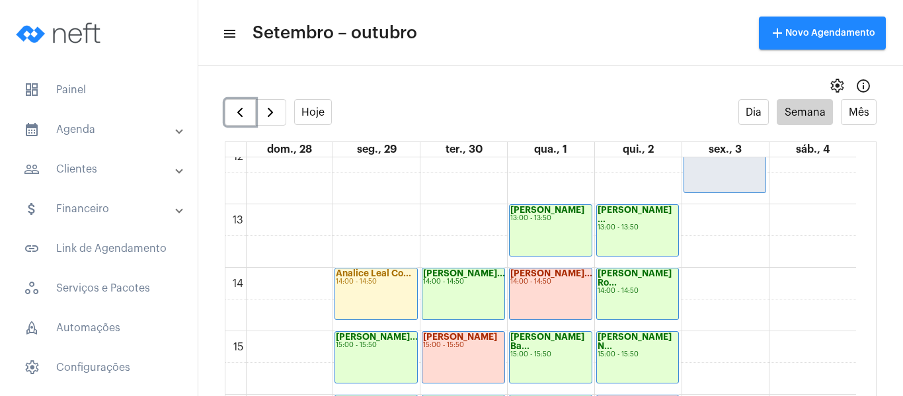
click at [729, 192] on link "Ana Clara Couto... 12:00 - 12:50" at bounding box center [725, 167] width 83 height 52
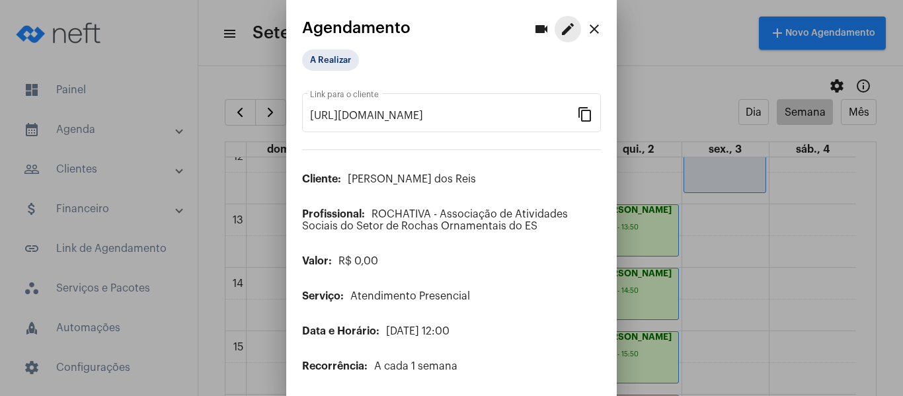
click at [560, 28] on mat-icon "edit" at bounding box center [568, 29] width 16 height 16
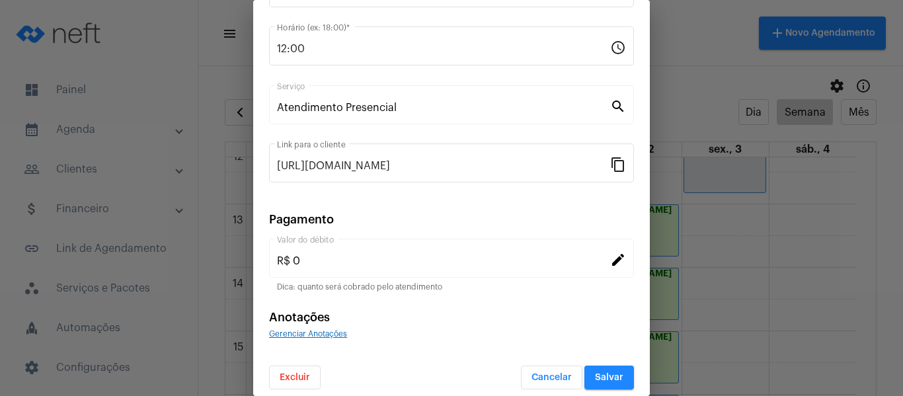
scroll to position [173, 0]
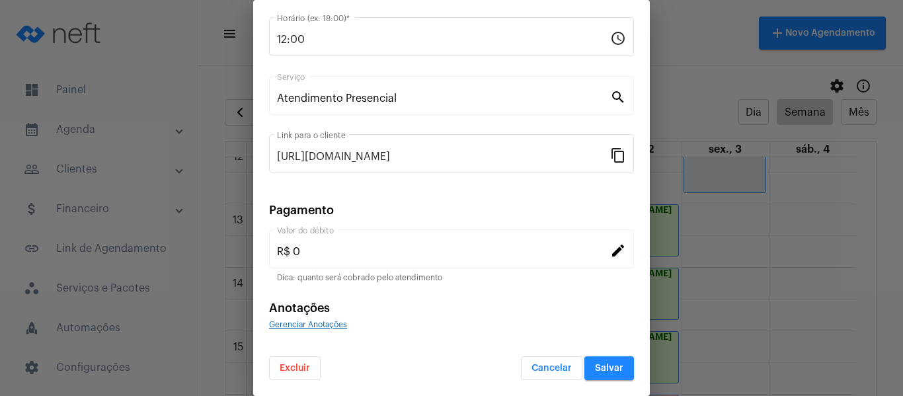
click at [297, 325] on span "Gerenciar Anotações" at bounding box center [308, 325] width 78 height 8
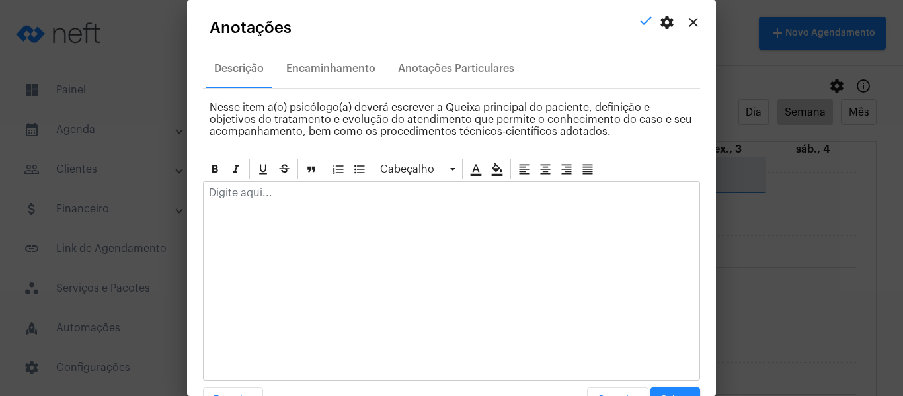
click at [311, 199] on div at bounding box center [452, 196] width 496 height 29
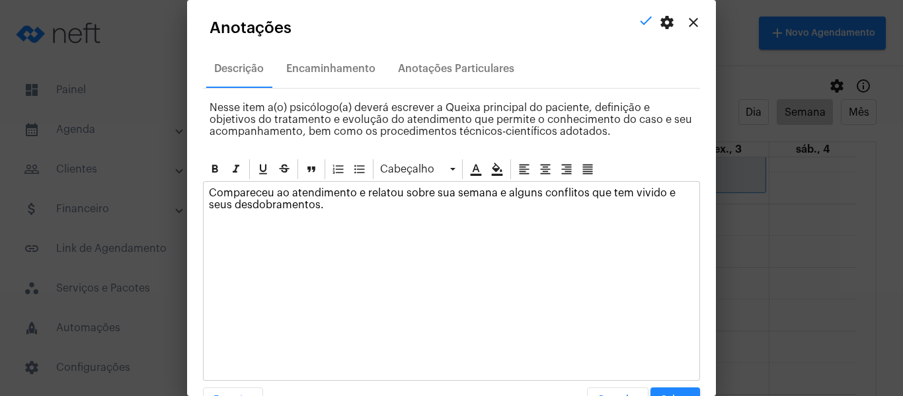
click at [500, 194] on p "Compareceu ao atendimento e relatou sobre sua semana e alguns conflitos que tem…" at bounding box center [451, 199] width 485 height 24
click at [362, 190] on p "Compareceu ao atendimento e relatou sobre sua semana e alguns conflitos que tem…" at bounding box center [451, 199] width 485 height 24
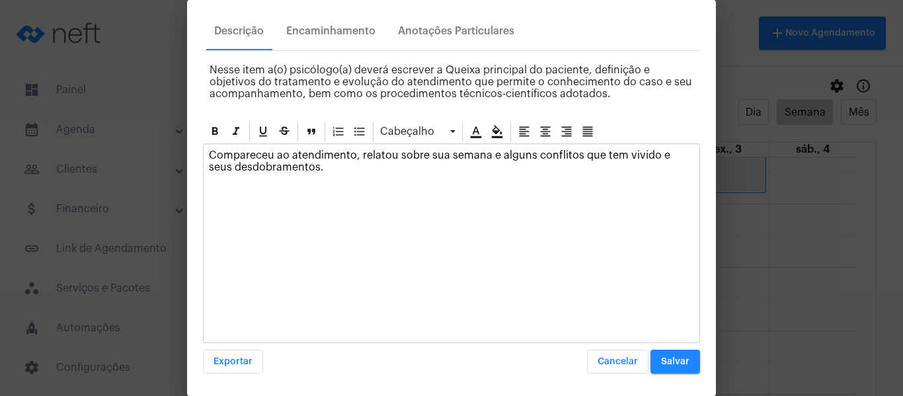
click at [673, 358] on span "Salvar" at bounding box center [675, 361] width 28 height 9
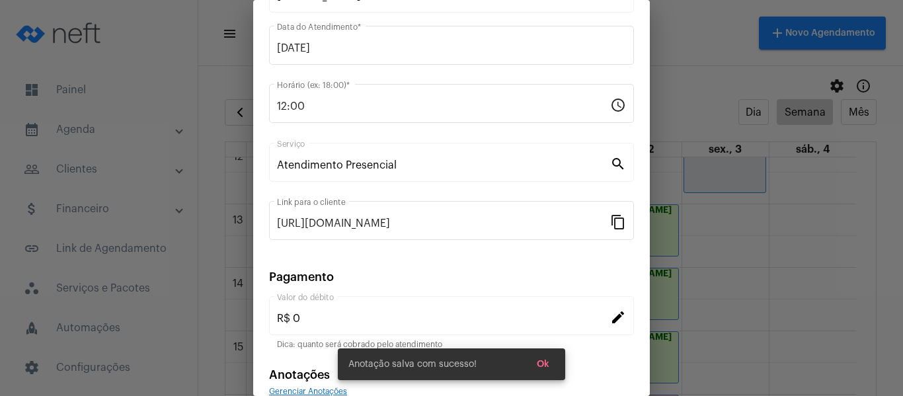
scroll to position [0, 0]
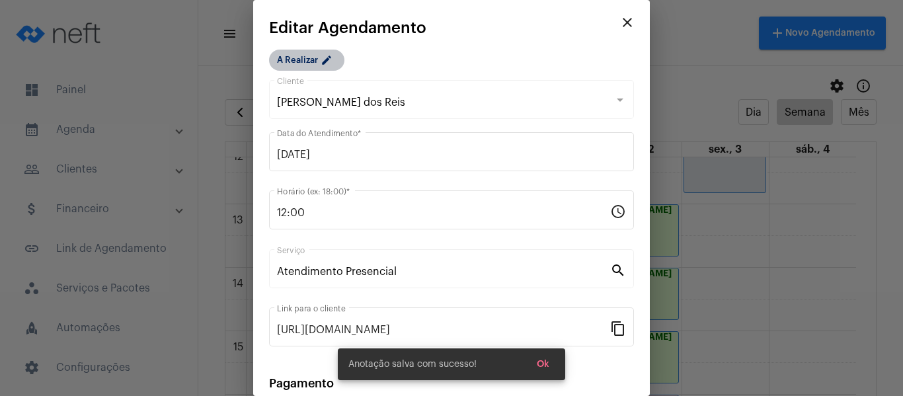
click at [317, 61] on mat-chip "A Realizar edit" at bounding box center [306, 60] width 75 height 21
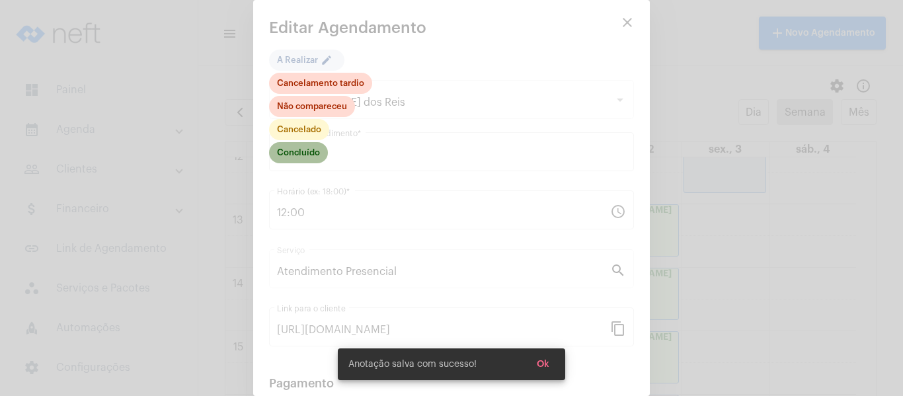
click at [287, 161] on mat-chip "Concluído" at bounding box center [298, 152] width 59 height 21
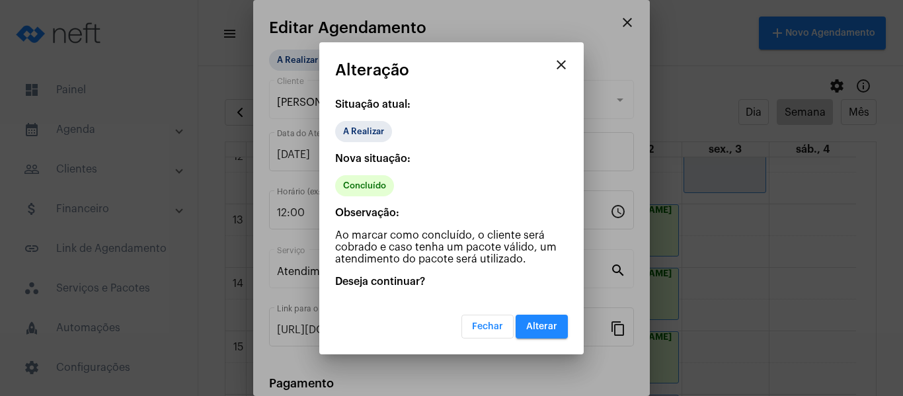
click at [554, 320] on button "Alterar" at bounding box center [542, 327] width 52 height 24
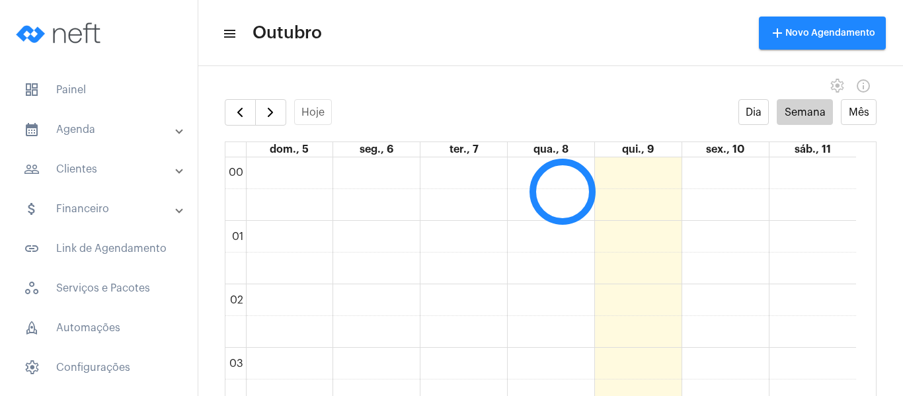
scroll to position [381, 0]
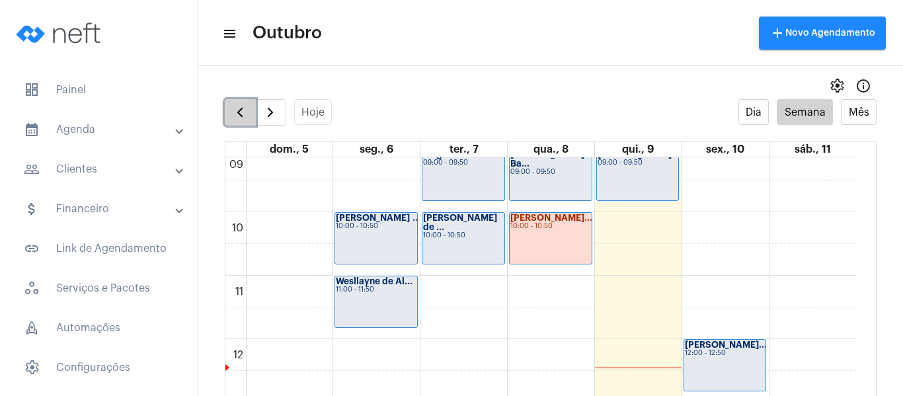
click at [237, 112] on span "button" at bounding box center [240, 112] width 16 height 16
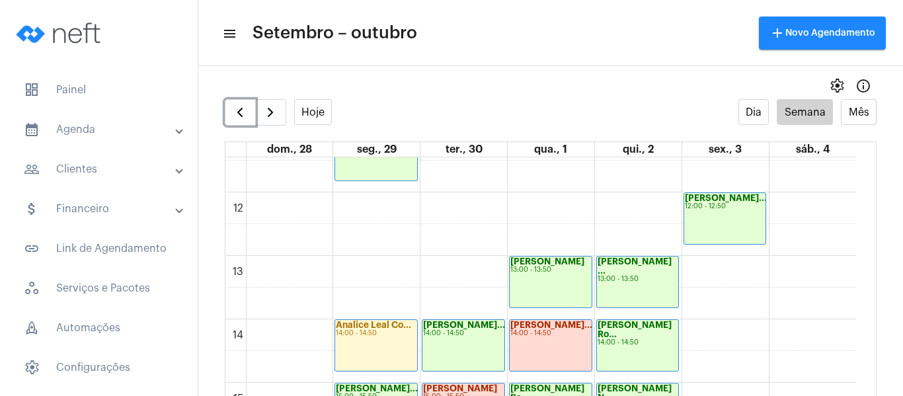
scroll to position [844, 0]
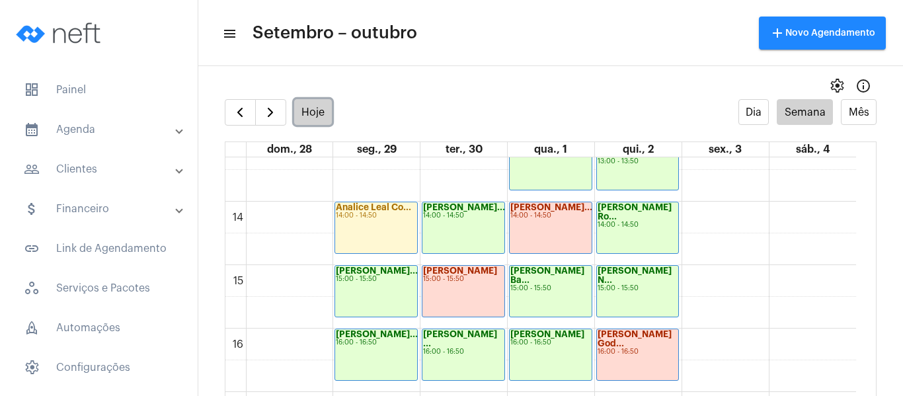
click at [311, 109] on button "Hoje" at bounding box center [313, 112] width 38 height 26
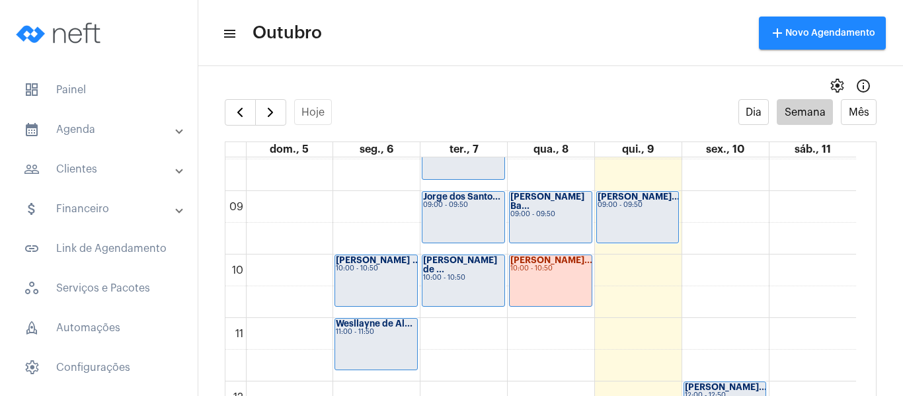
scroll to position [514, 0]
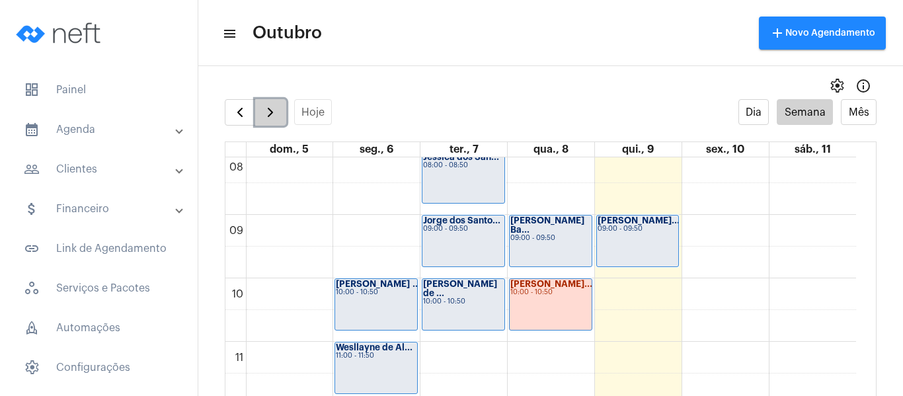
click at [269, 118] on span "button" at bounding box center [270, 112] width 16 height 16
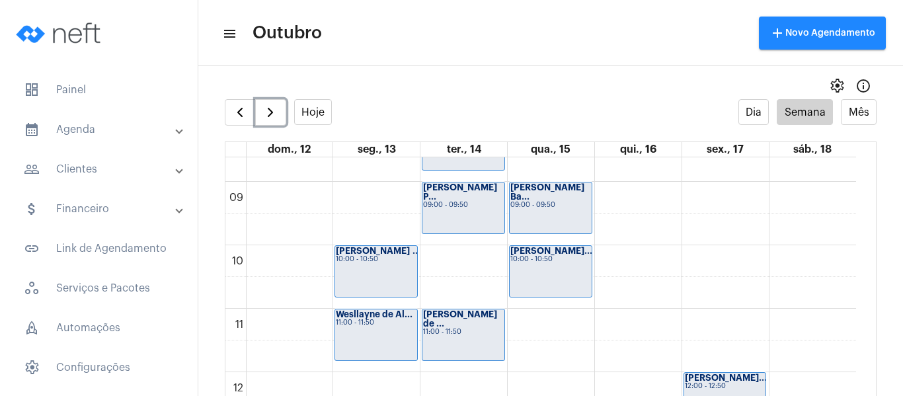
scroll to position [514, 0]
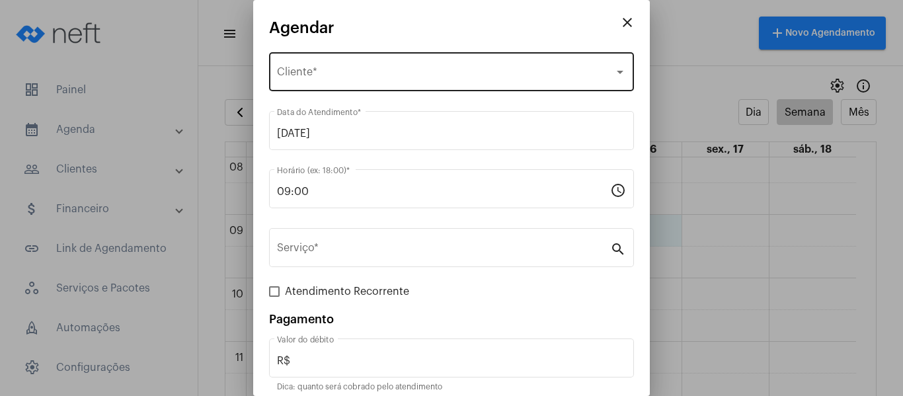
click at [401, 65] on div "Selecione o Cliente Cliente *" at bounding box center [451, 71] width 349 height 42
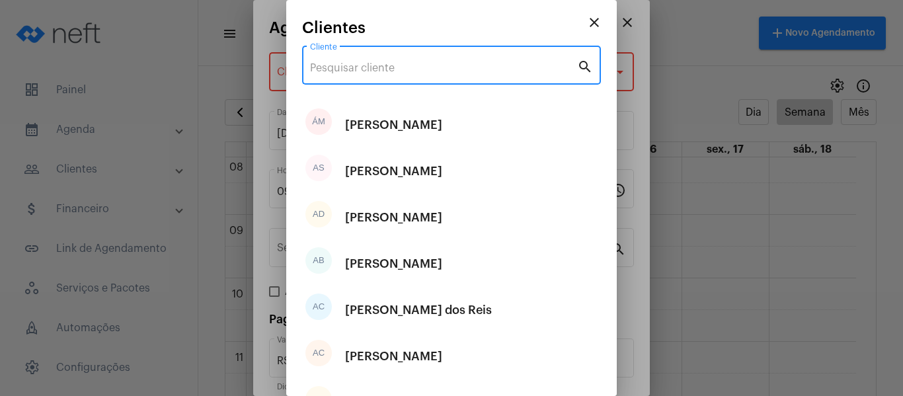
click at [399, 68] on input "Cliente" at bounding box center [443, 68] width 267 height 12
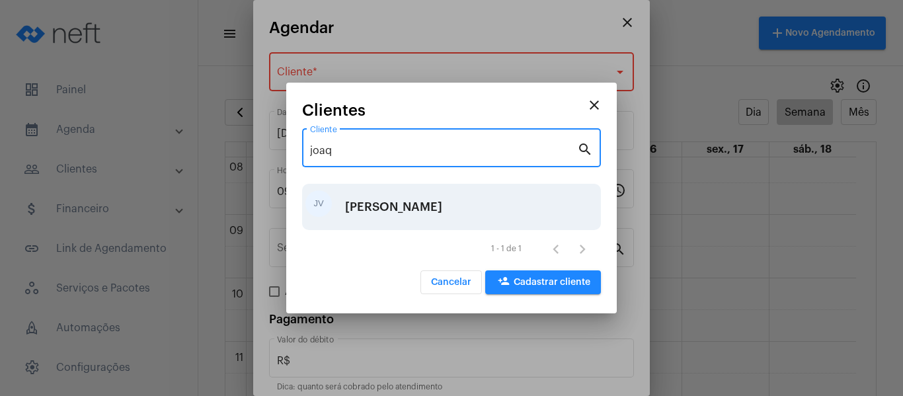
type input "joaq"
click at [367, 205] on div "[PERSON_NAME]" at bounding box center [393, 207] width 97 height 40
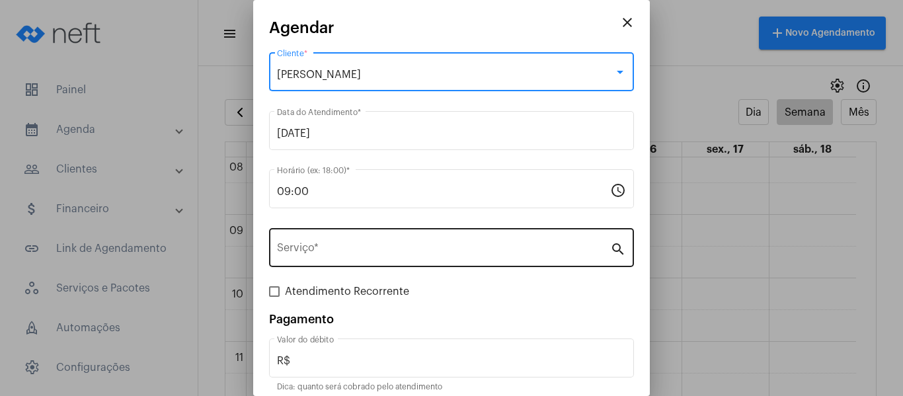
click at [375, 228] on div "Serviço *" at bounding box center [443, 246] width 333 height 42
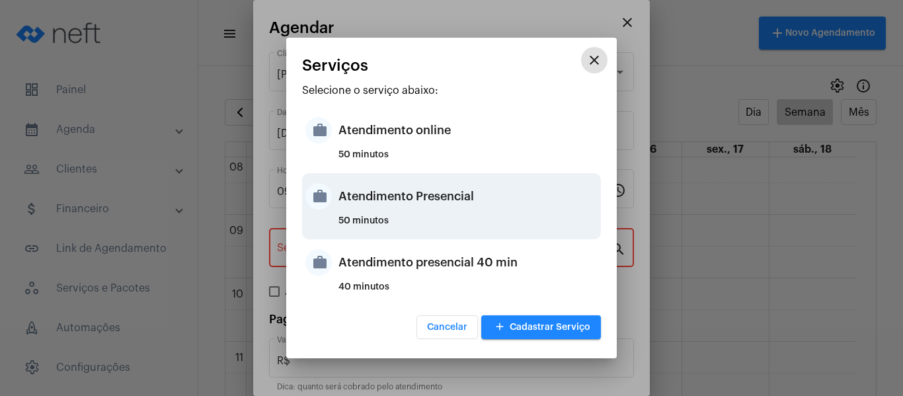
click at [441, 202] on div "Atendimento Presencial" at bounding box center [468, 197] width 259 height 40
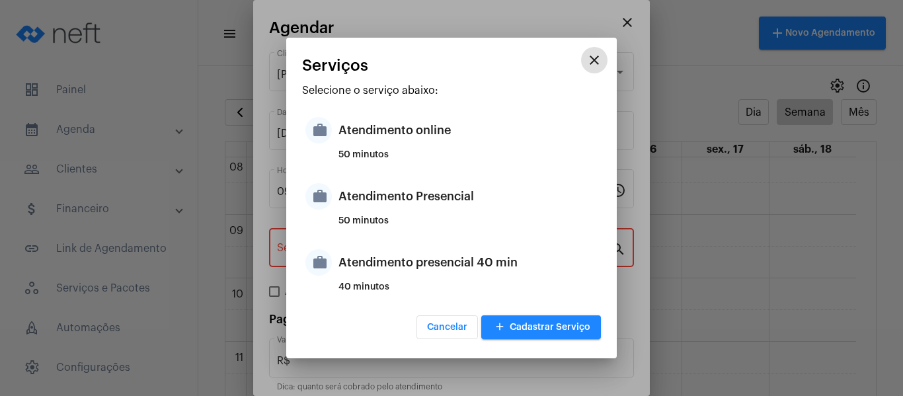
type input "Atendimento Presencial"
type input "R$ 0"
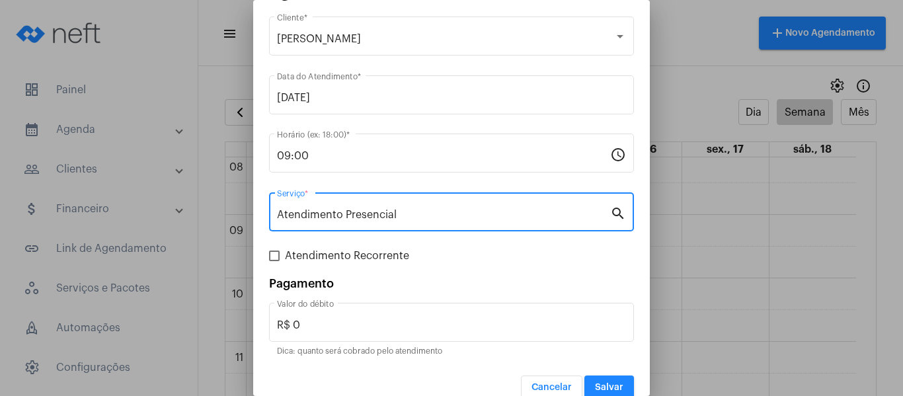
scroll to position [55, 0]
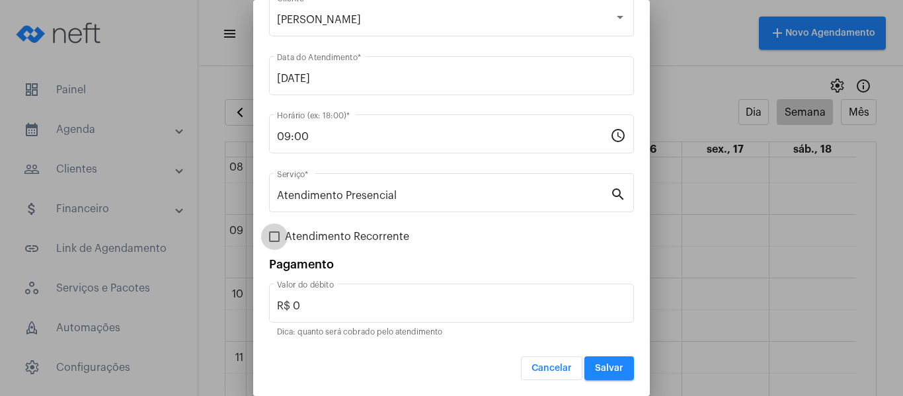
click at [353, 241] on span "Atendimento Recorrente" at bounding box center [347, 237] width 124 height 16
click at [274, 242] on input "Atendimento Recorrente" at bounding box center [274, 242] width 1 height 1
checkbox input "true"
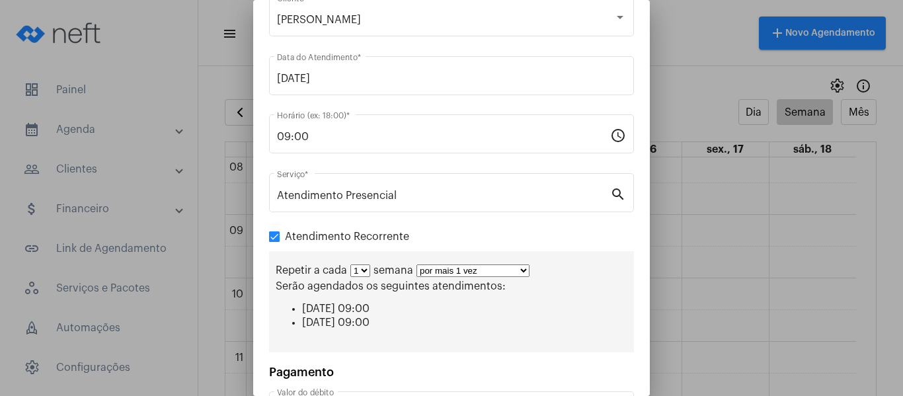
click at [471, 272] on select "por mais 1 vez por mais 2 vezes por mais 3 vezes por mais 4 vezes por mais 5 ve…" at bounding box center [473, 270] width 113 height 13
select select "3: 4"
click at [417, 264] on select "por mais 1 vez por mais 2 vezes por mais 3 vezes por mais 4 vezes por mais 5 ve…" at bounding box center [473, 270] width 113 height 13
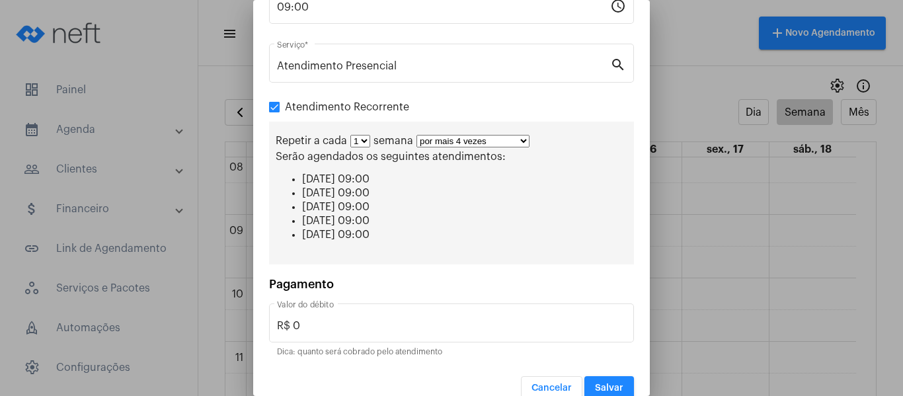
scroll to position [187, 0]
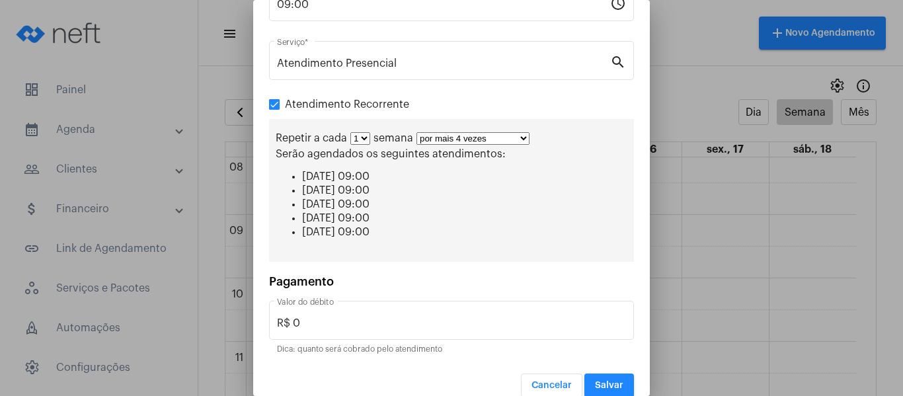
click at [598, 384] on span "Salvar" at bounding box center [609, 385] width 28 height 9
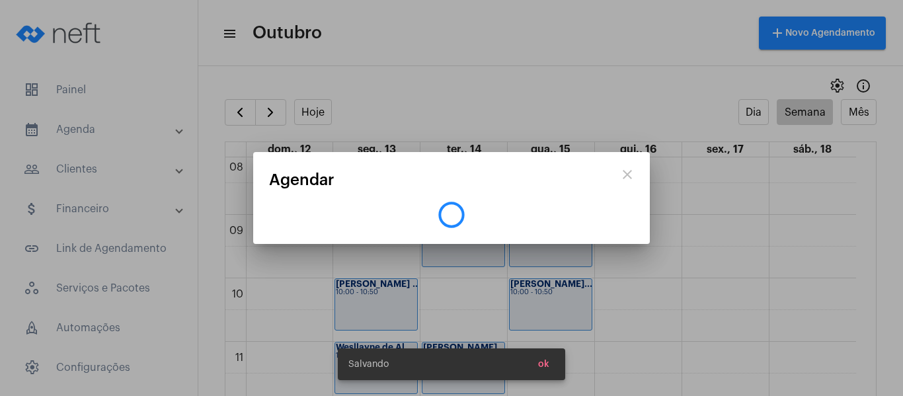
scroll to position [0, 0]
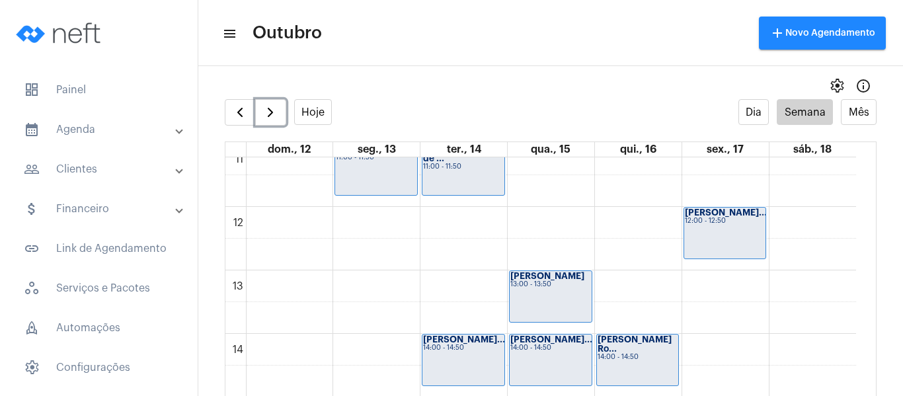
scroll to position [778, 0]
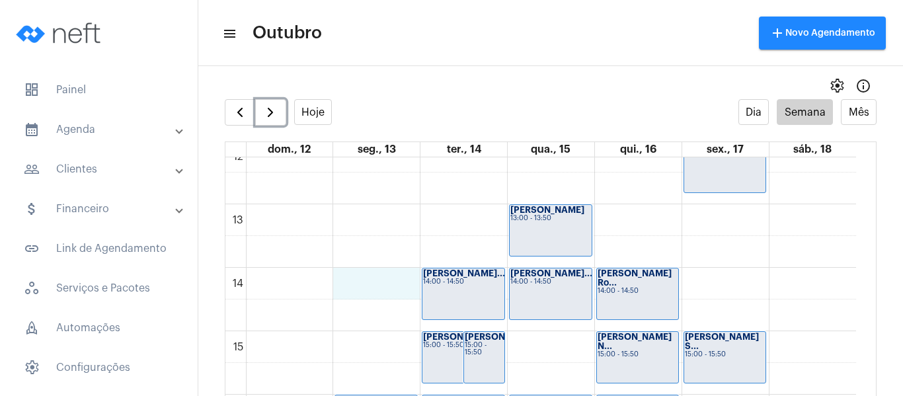
click at [348, 282] on div "00 01 02 03 04 05 06 07 08 09 10 11 12 13 14 15 16 17 18 19 20 21 22 23 [PERSON…" at bounding box center [540, 140] width 631 height 1523
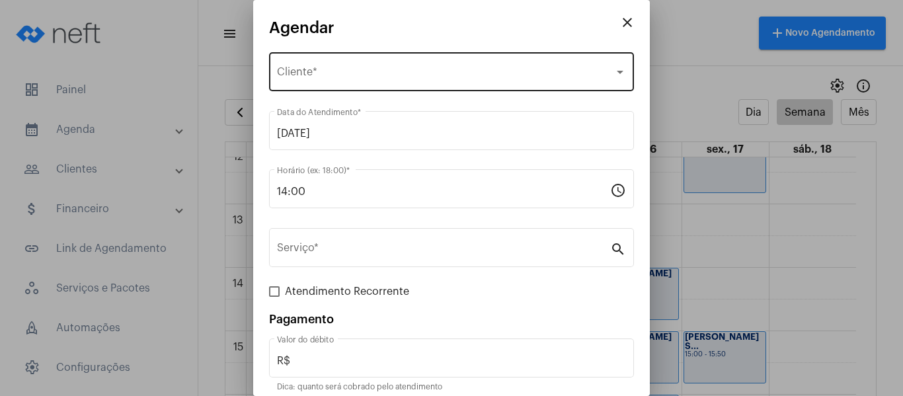
click at [344, 67] on div "Selecione o Cliente Cliente *" at bounding box center [451, 71] width 349 height 42
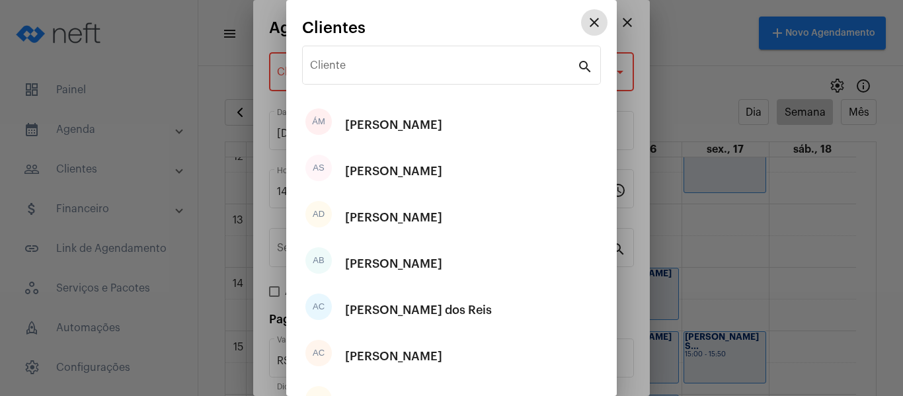
click at [344, 67] on input "Cliente" at bounding box center [443, 68] width 267 height 12
